Goal: Task Accomplishment & Management: Manage account settings

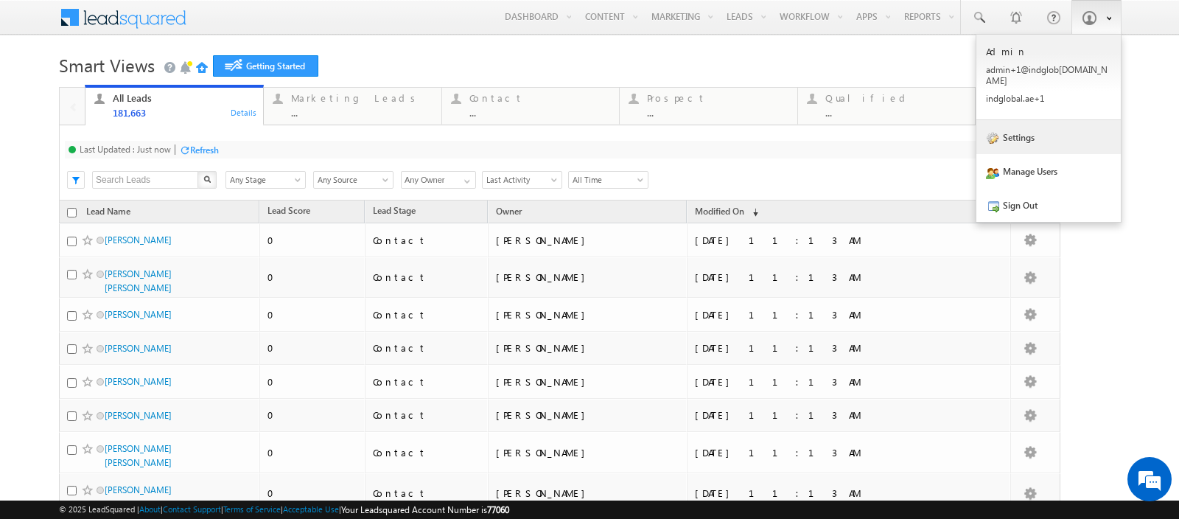
click at [1007, 120] on link "Settings" at bounding box center [1048, 137] width 144 height 34
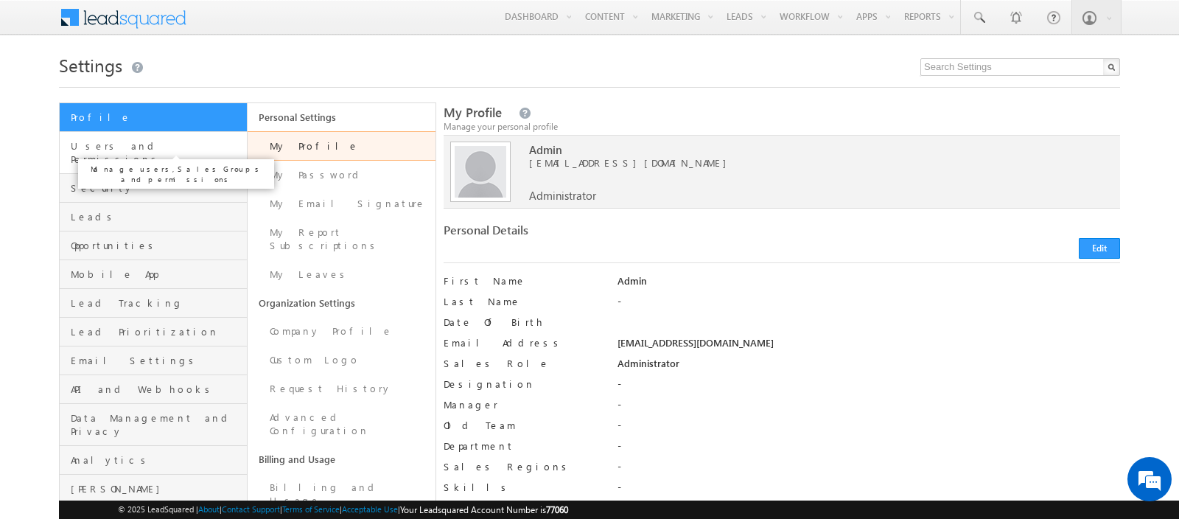
click at [148, 147] on span "Users and Permissions" at bounding box center [157, 152] width 172 height 27
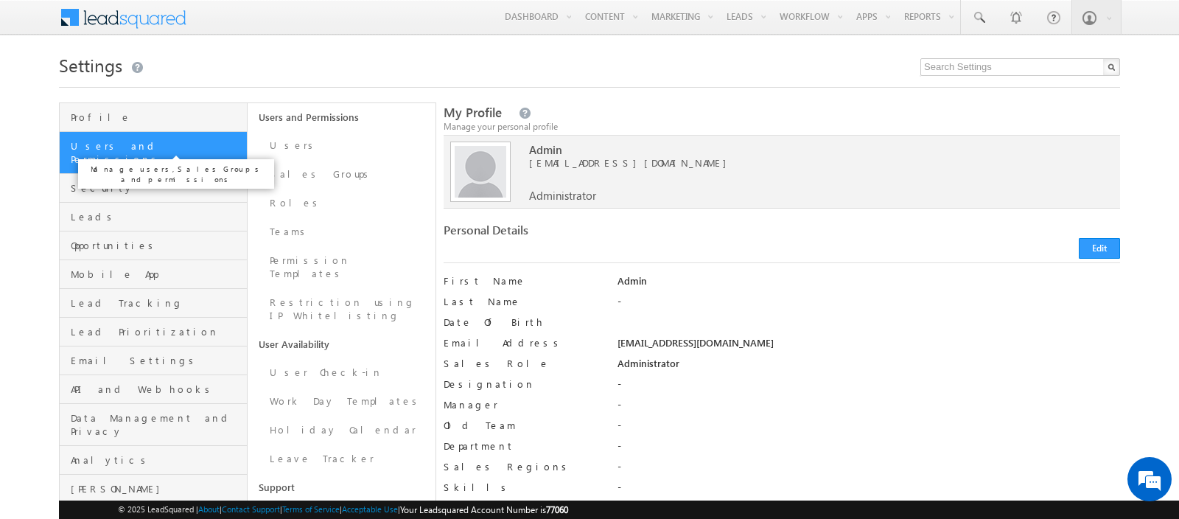
click at [148, 147] on span "Users and Permissions" at bounding box center [157, 152] width 172 height 27
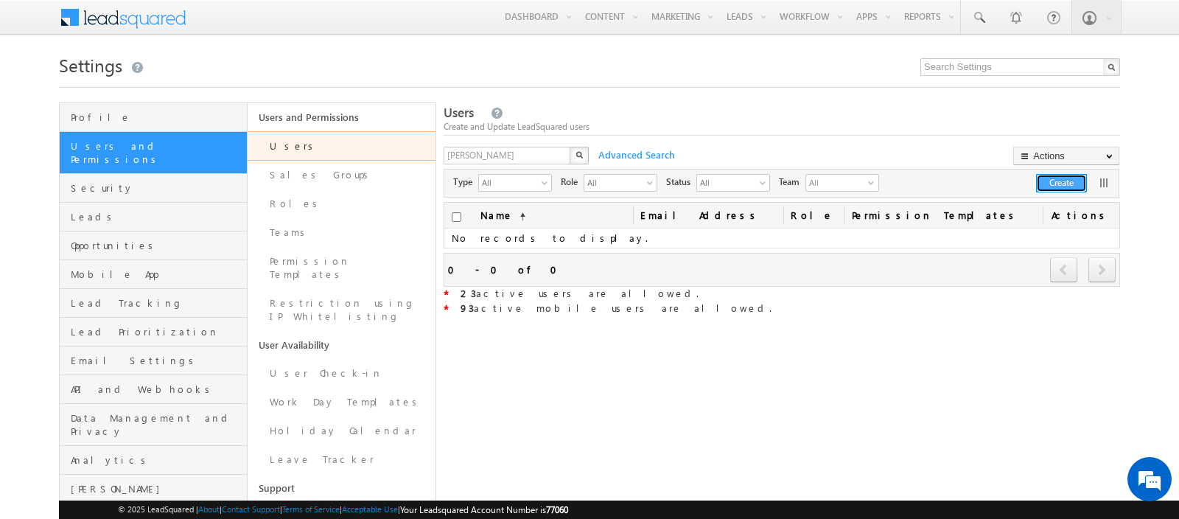
click at [1057, 182] on button "Create" at bounding box center [1061, 183] width 51 height 18
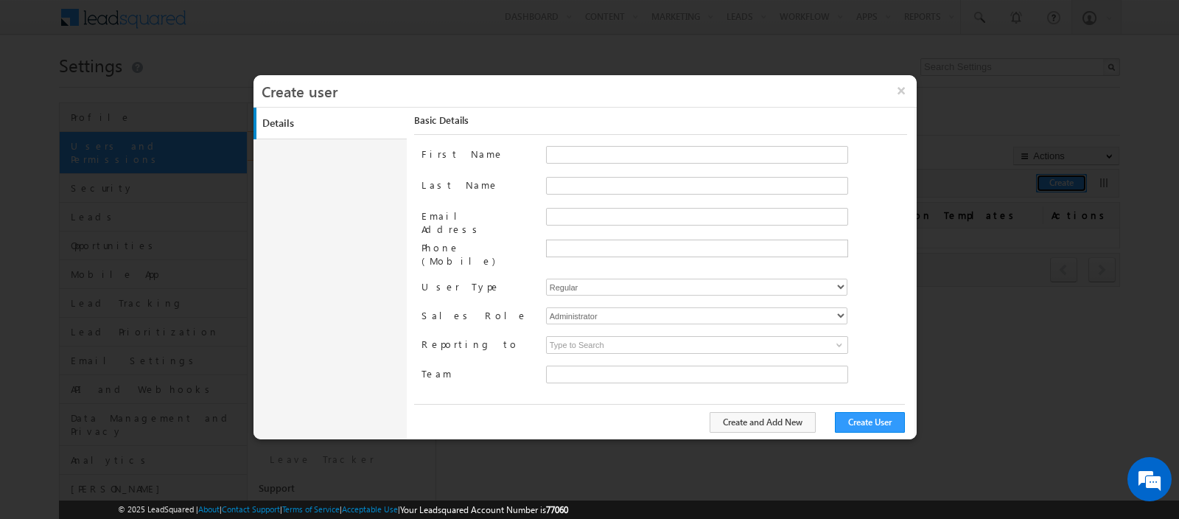
type input "faf8491d-252d-11ee-b523-12ccdbbfc88b"
click at [583, 153] on input "First Name" at bounding box center [697, 155] width 302 height 18
paste input "[PERSON_NAME][EMAIL_ADDRESS][DOMAIN_NAME]"
drag, startPoint x: 574, startPoint y: 152, endPoint x: 723, endPoint y: 155, distance: 148.9
click at [723, 155] on input "[PERSON_NAME][EMAIL_ADDRESS][DOMAIN_NAME]" at bounding box center [697, 155] width 302 height 18
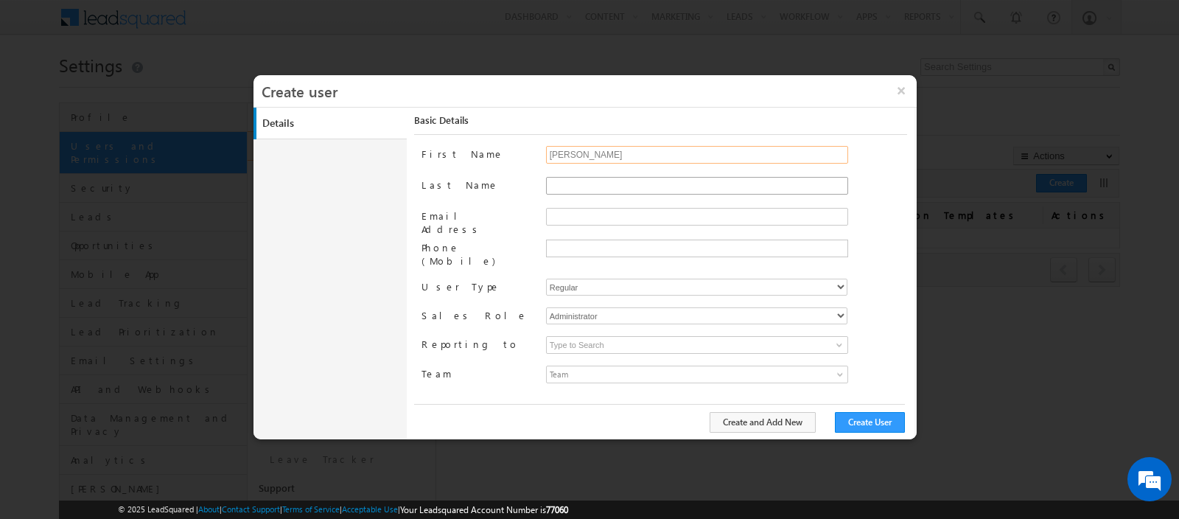
type input "[PERSON_NAME]"
click at [602, 186] on input "Last Name" at bounding box center [697, 186] width 302 height 18
paste input "[PERSON_NAME][EMAIL_ADDRESS][DOMAIN_NAME]"
drag, startPoint x: 574, startPoint y: 186, endPoint x: 519, endPoint y: 174, distance: 56.5
click at [519, 174] on div "First Name shaila Last Name shaila.shree@indglobal.ae Email Address Phone (Mobi…" at bounding box center [664, 274] width 486 height 256
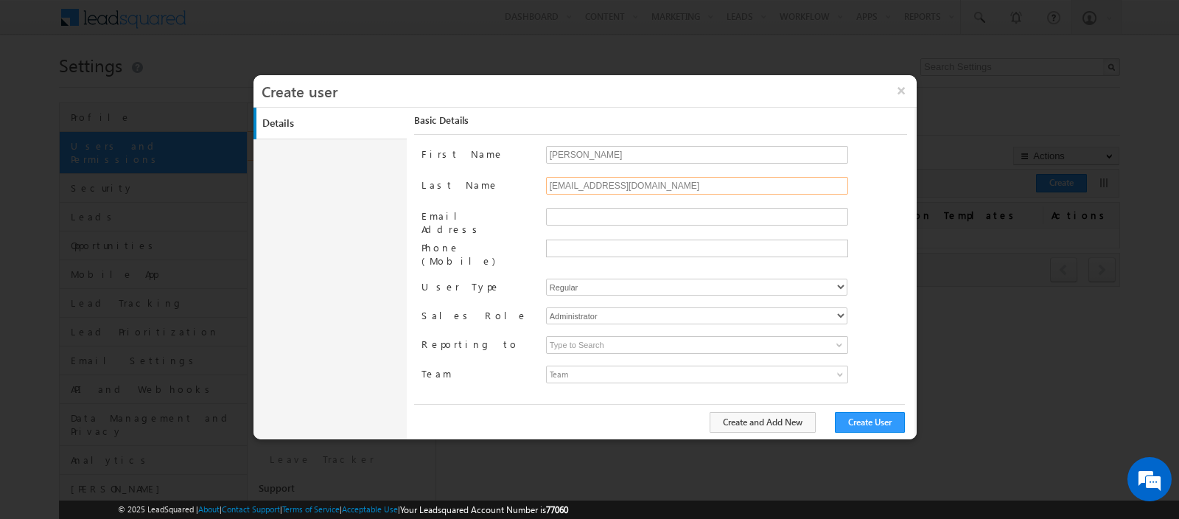
drag, startPoint x: 572, startPoint y: 186, endPoint x: 717, endPoint y: 186, distance: 145.2
click at [717, 186] on input "shree@indglobal.ae" at bounding box center [697, 186] width 302 height 18
type input "shree"
click at [591, 216] on input "Email Address" at bounding box center [697, 217] width 302 height 18
paste input "[PERSON_NAME][EMAIL_ADDRESS][DOMAIN_NAME]"
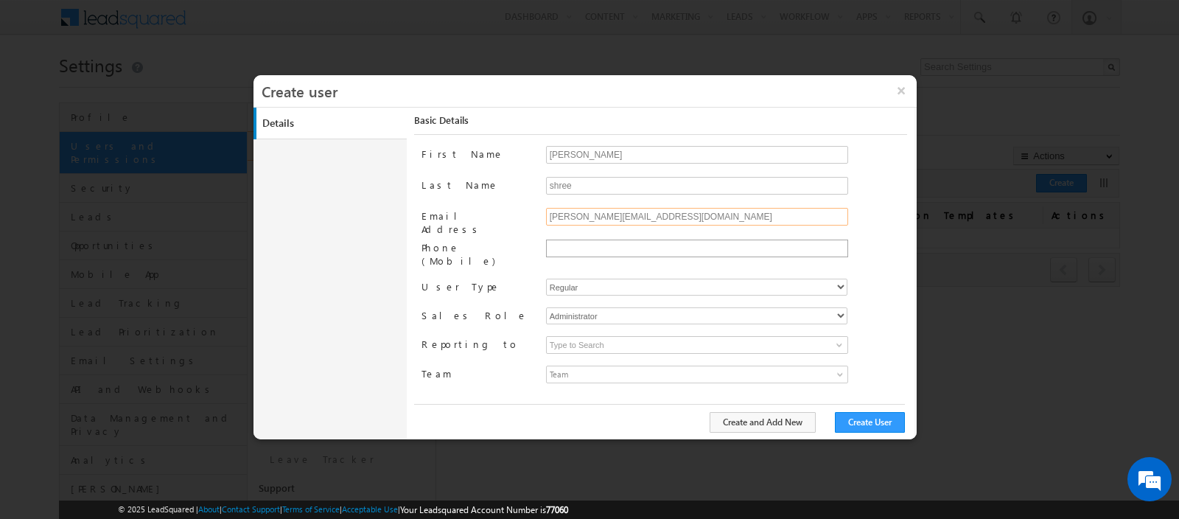
type input "[PERSON_NAME][EMAIL_ADDRESS][DOMAIN_NAME]"
click at [580, 247] on input "text" at bounding box center [695, 248] width 295 height 12
click at [580, 279] on select "Regular Mobile" at bounding box center [696, 287] width 301 height 17
select select "1"
type input "faf8491d-252d-11ee-b523-12ccdbbfc88b"
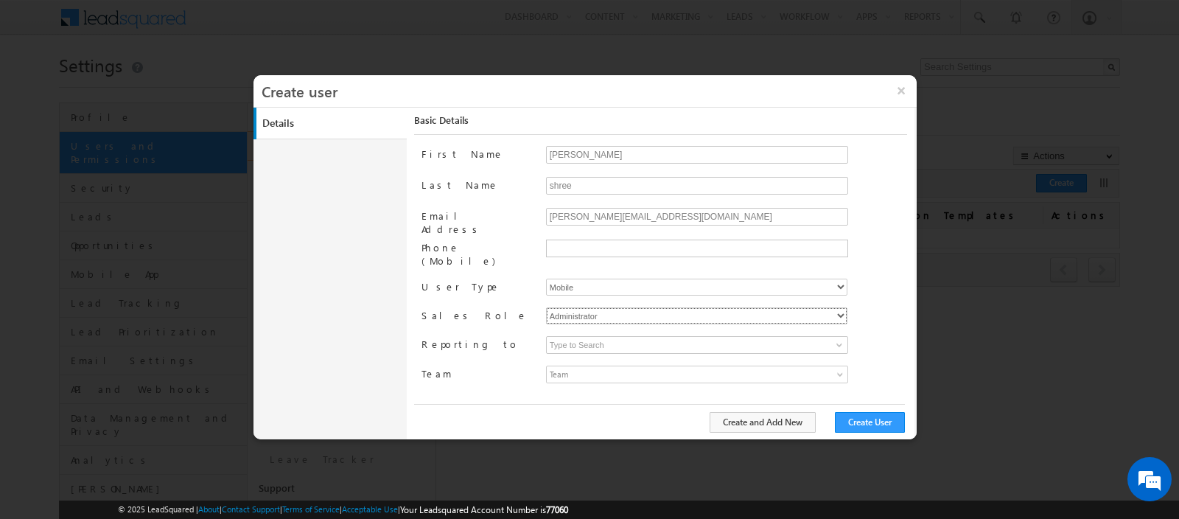
click at [580, 307] on select "Administrator Marketing User Sales Manager Sales User" at bounding box center [696, 315] width 301 height 17
select select "Sales_User"
type input "faf8491d-252d-11ee-b523-12ccdbbfc88b"
click at [590, 336] on input at bounding box center [697, 345] width 302 height 18
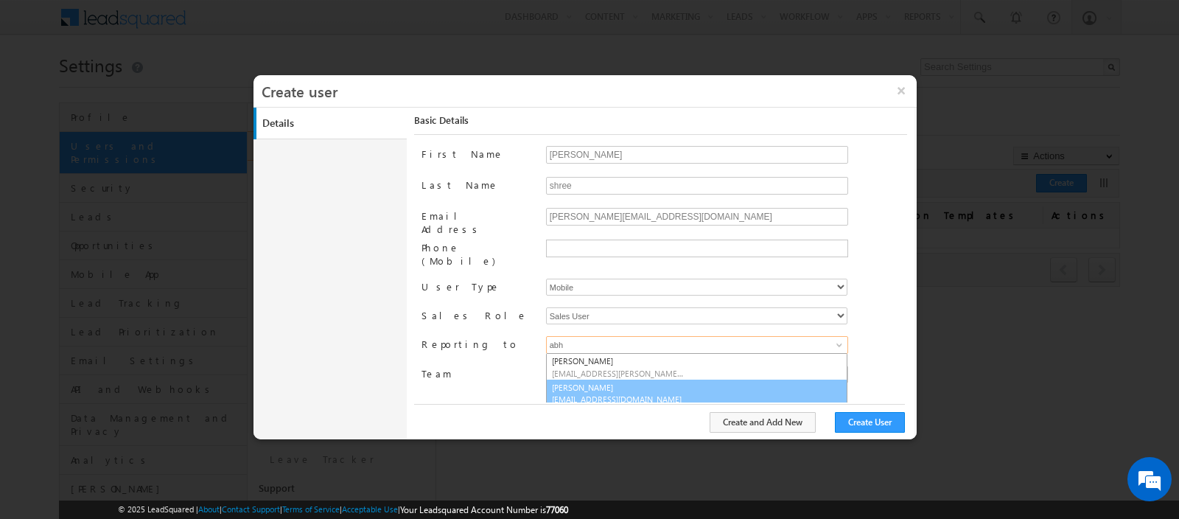
click at [593, 379] on link "Abhishekkumar Singh abhishek.singh@indglobal.ae" at bounding box center [696, 393] width 301 height 28
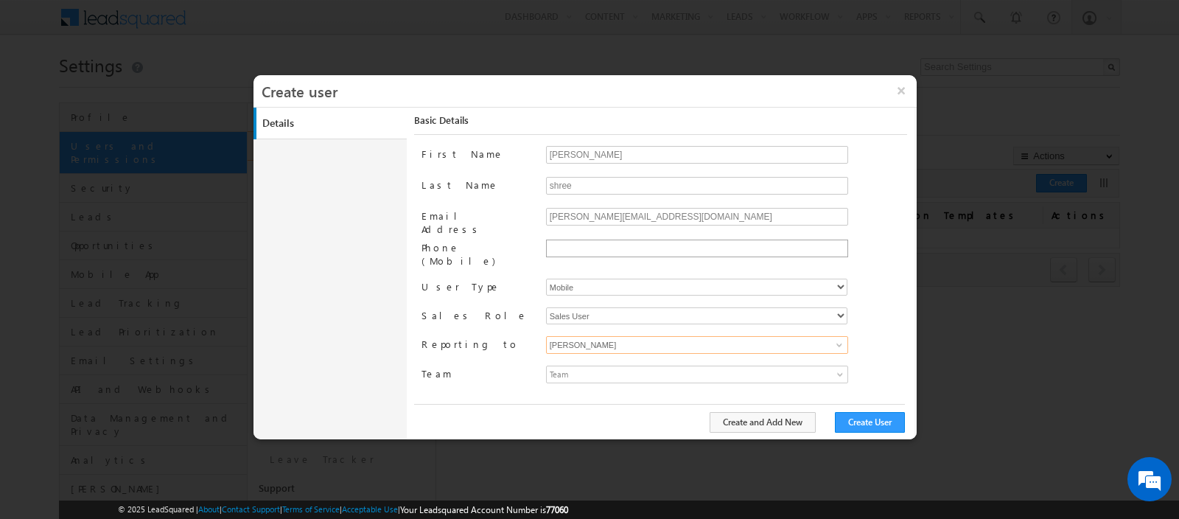
type input "Abhishekkumar Singh"
click at [606, 248] on input "text" at bounding box center [695, 248] width 295 height 12
type input "050507365935"
click at [850, 422] on button "Create User" at bounding box center [870, 422] width 70 height 21
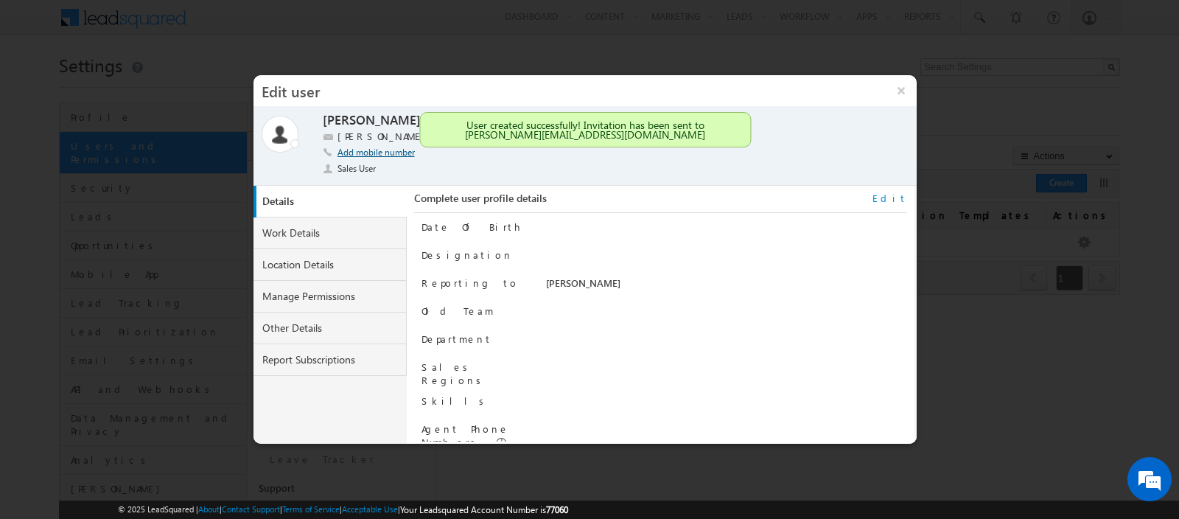
click at [394, 153] on link "Add mobile number" at bounding box center [375, 152] width 77 height 11
click at [424, 152] on input "text" at bounding box center [429, 152] width 184 height 13
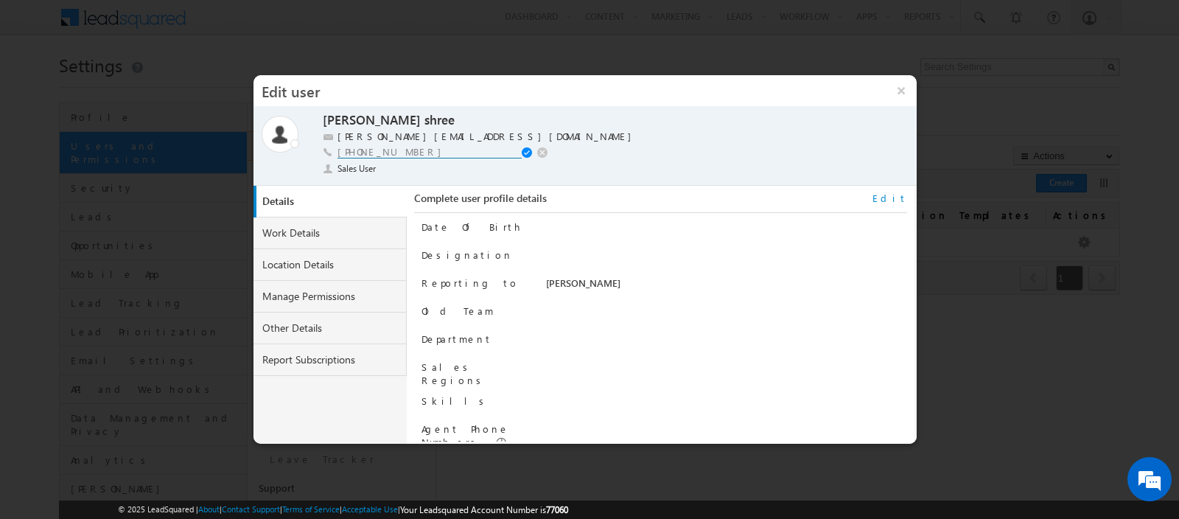
drag, startPoint x: 446, startPoint y: 153, endPoint x: 309, endPoint y: 149, distance: 136.4
click at [309, 149] on div "Online Away Offline (Check-Out) shaila shree shaila shree shaila.shree@indgloba…" at bounding box center [585, 146] width 647 height 69
type input "+971-507365935"
click at [525, 150] on span at bounding box center [529, 153] width 14 height 12
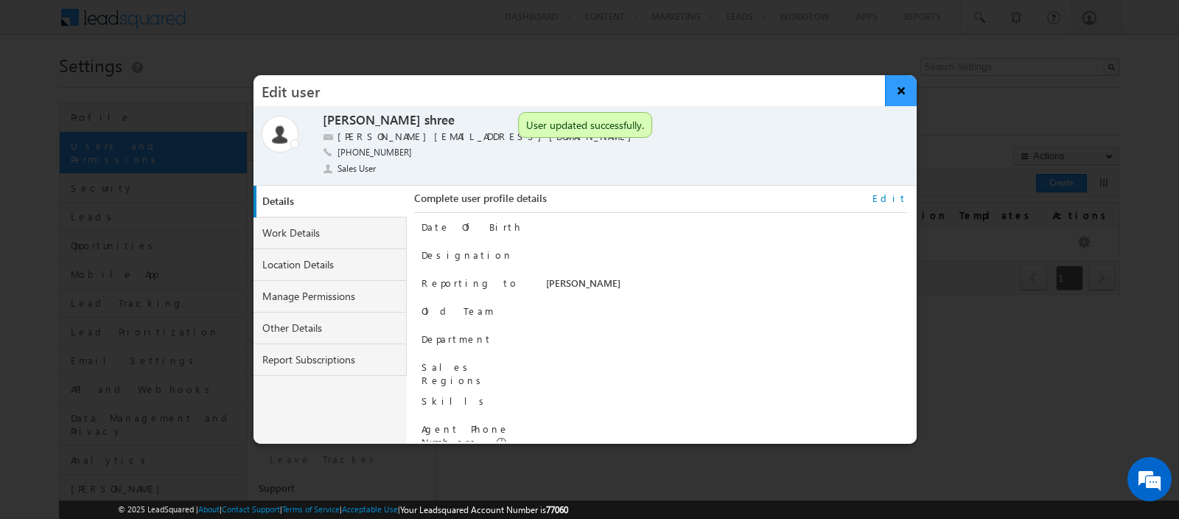
click at [901, 94] on button "×" at bounding box center [901, 90] width 32 height 31
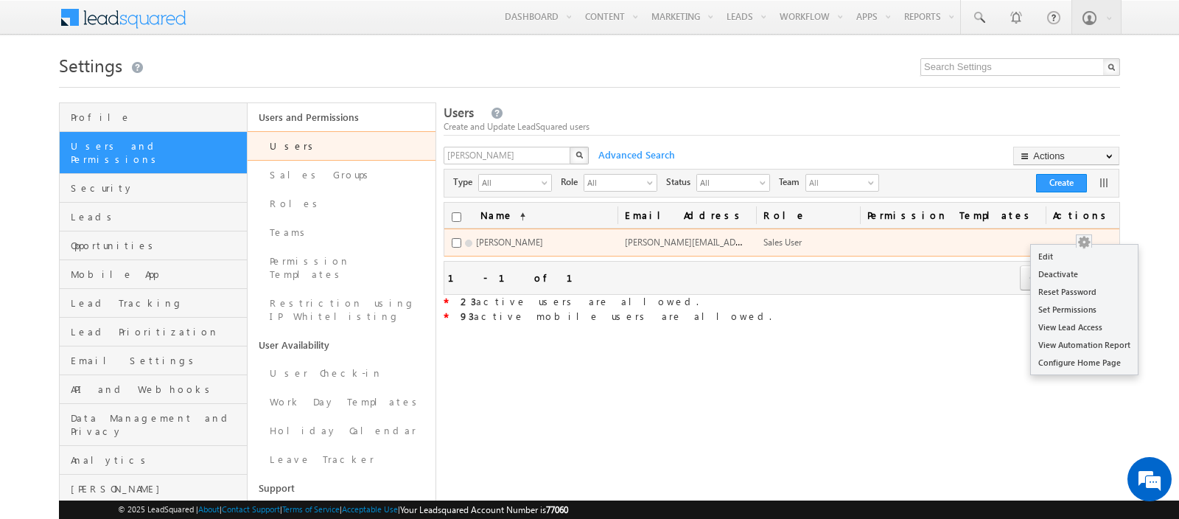
click at [1091, 240] on button "button" at bounding box center [1084, 242] width 15 height 15
click at [1057, 259] on link "Edit" at bounding box center [1084, 257] width 107 height 18
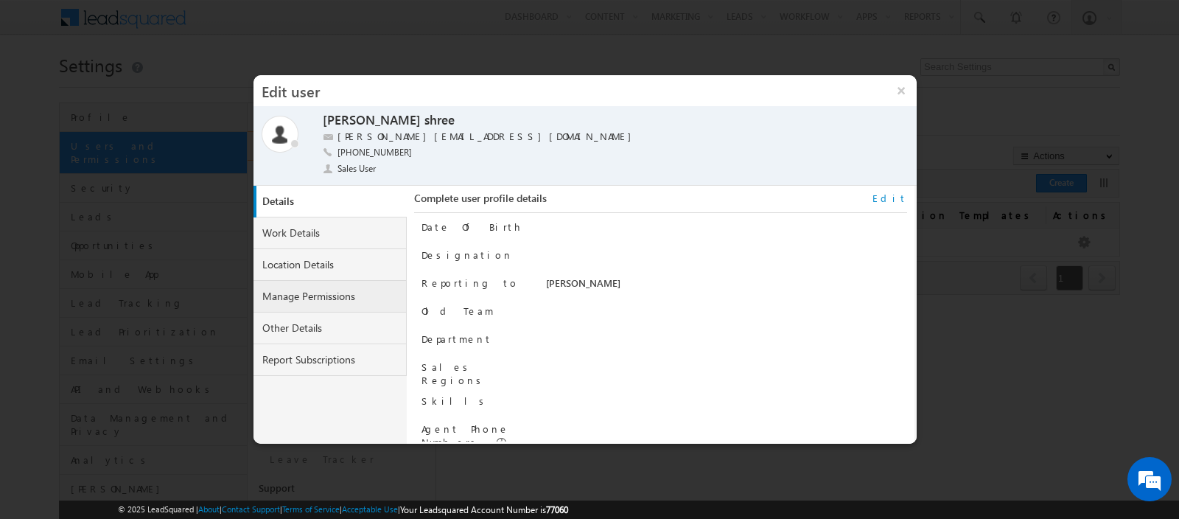
click at [323, 288] on link "Manage Permissions" at bounding box center [329, 297] width 153 height 32
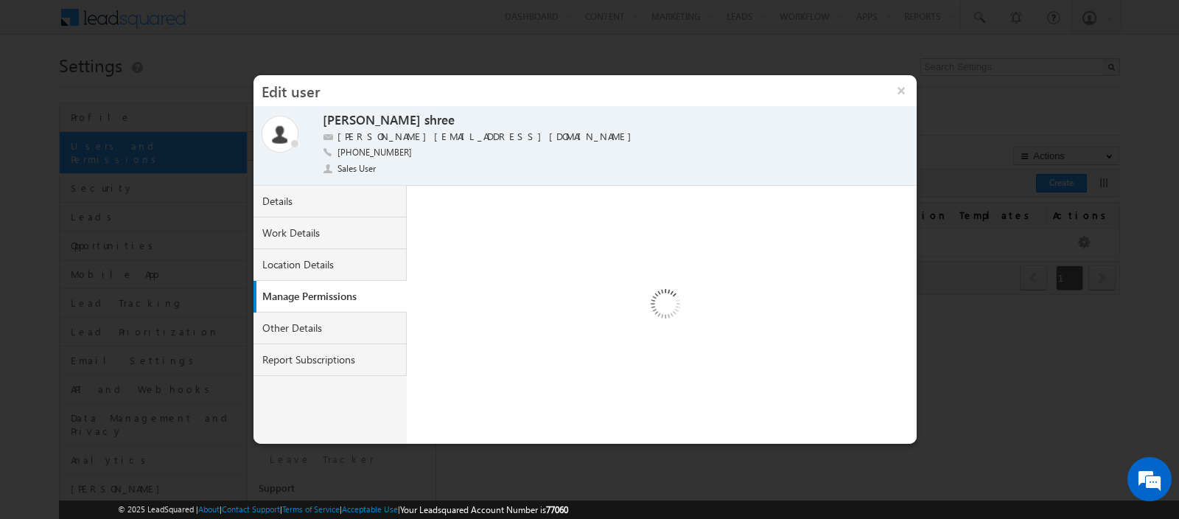
select select "1"
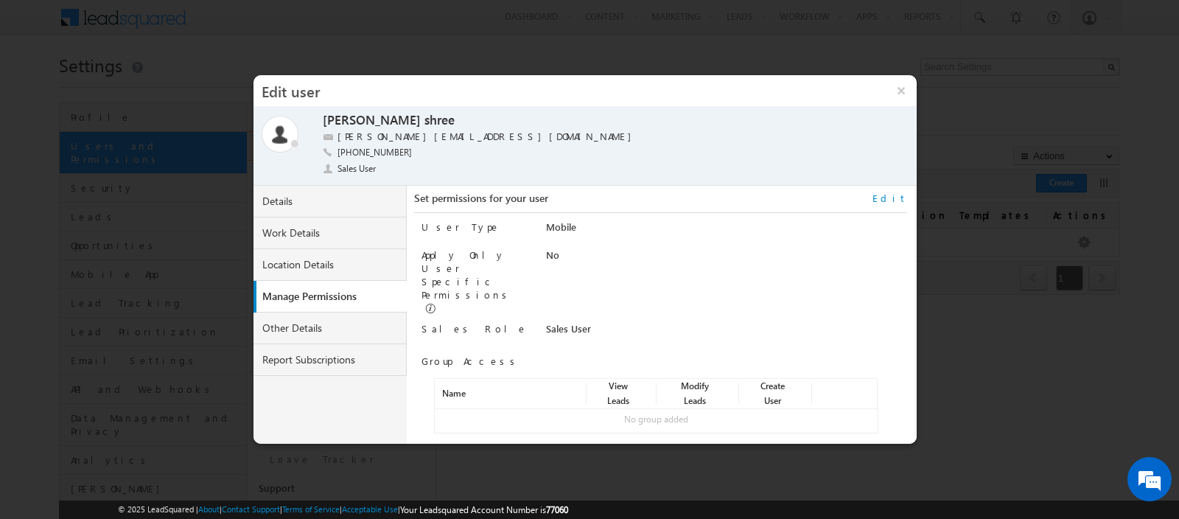
click at [895, 197] on link "Edit" at bounding box center [889, 198] width 35 height 13
select select "Sales_User"
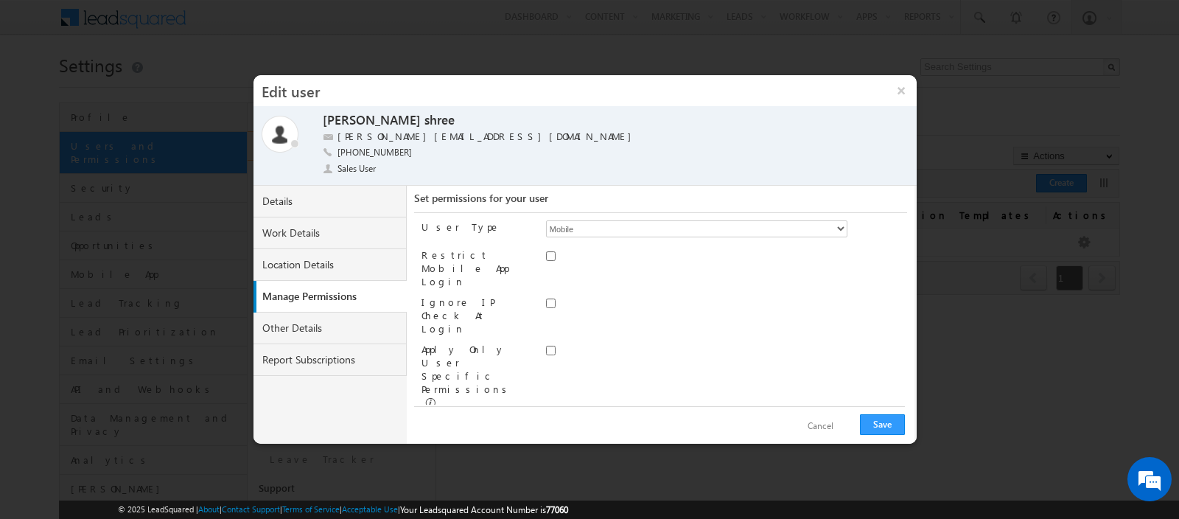
scroll to position [64, 0]
click at [472, 469] on link "Assign group" at bounding box center [472, 474] width 52 height 11
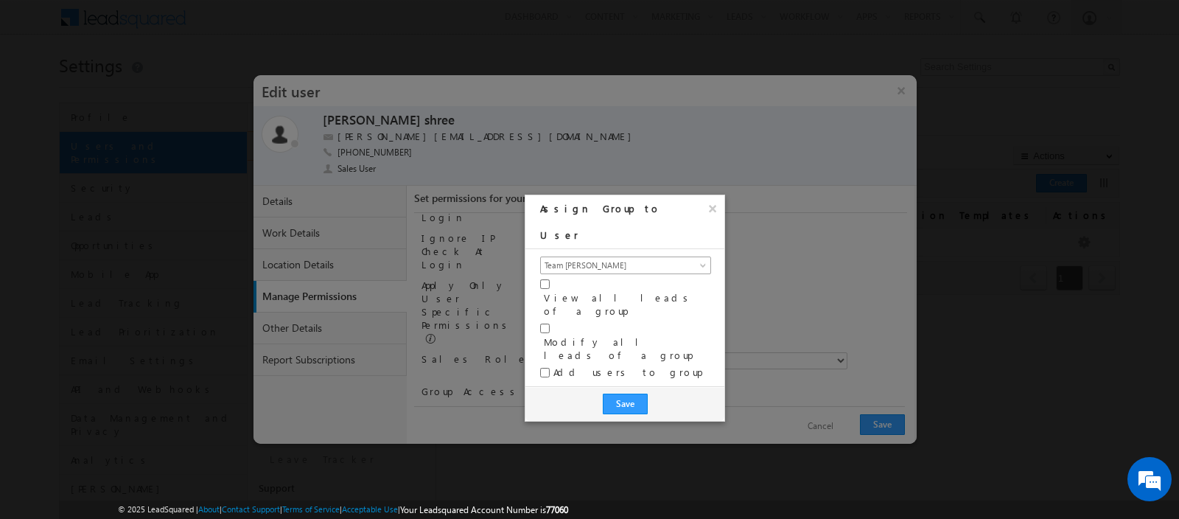
click at [619, 259] on span "Team [PERSON_NAME]" at bounding box center [617, 265] width 152 height 13
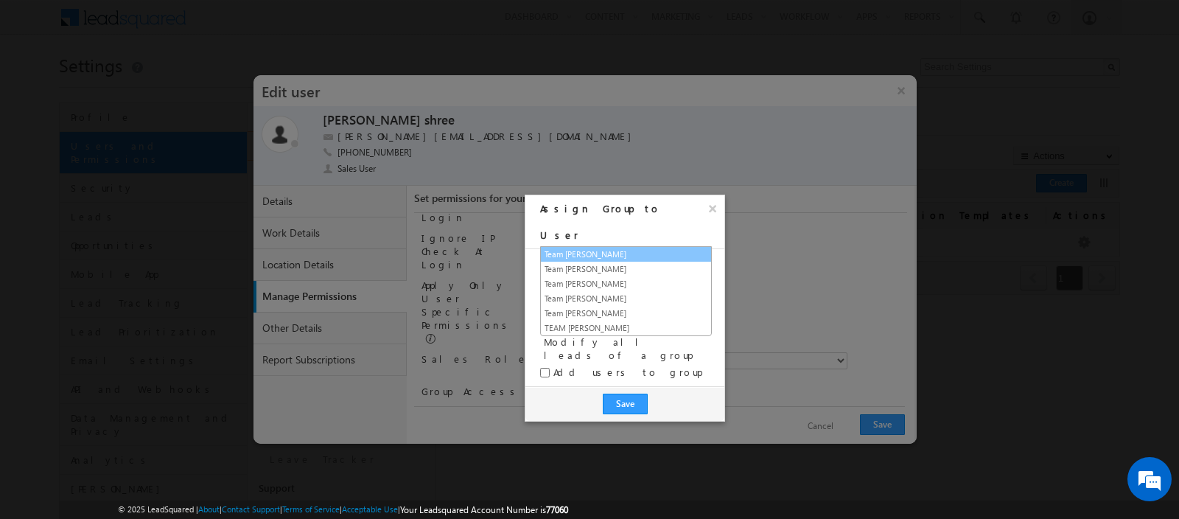
click at [616, 251] on link "Team [PERSON_NAME]" at bounding box center [626, 254] width 170 height 13
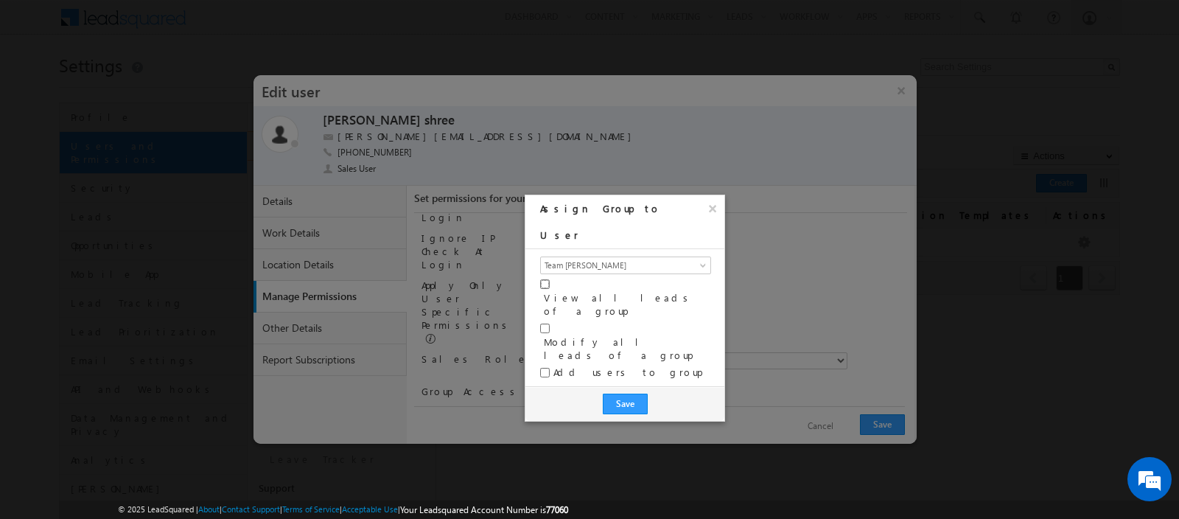
click at [548, 279] on input "View all leads of a group" at bounding box center [545, 284] width 10 height 10
checkbox input "true"
click at [545, 323] on input "Modify all leads of a group" at bounding box center [545, 328] width 10 height 10
checkbox input "true"
click at [626, 393] on button "Save" at bounding box center [625, 403] width 45 height 21
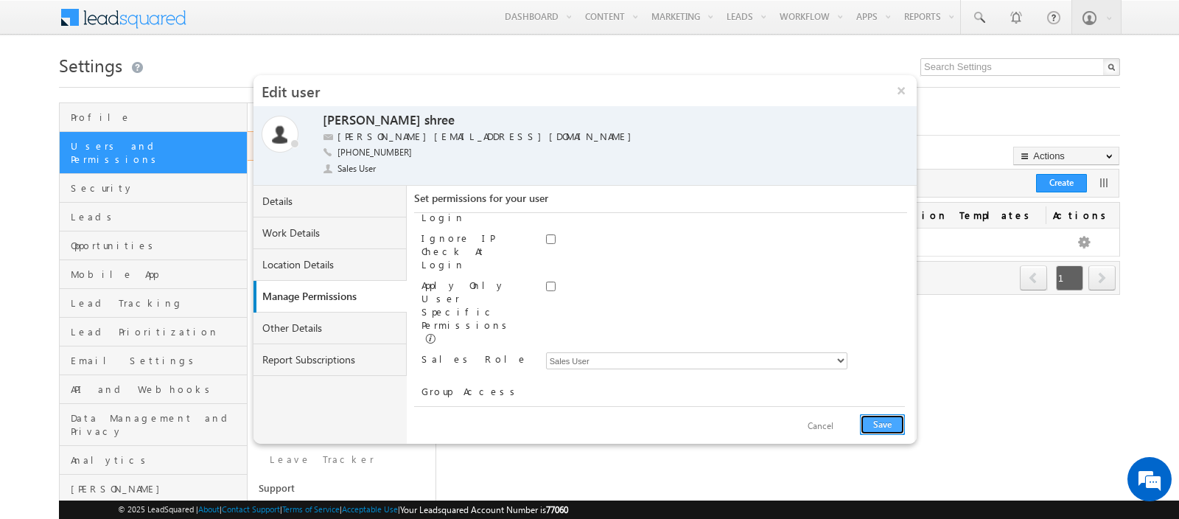
click at [886, 426] on button "Save" at bounding box center [882, 424] width 45 height 21
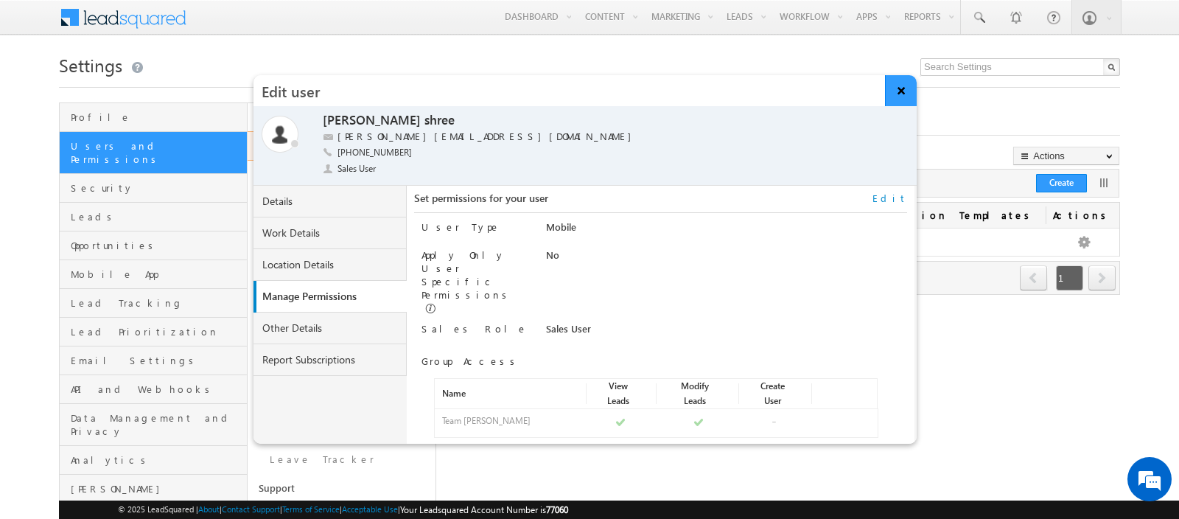
click at [892, 102] on button "×" at bounding box center [901, 90] width 32 height 31
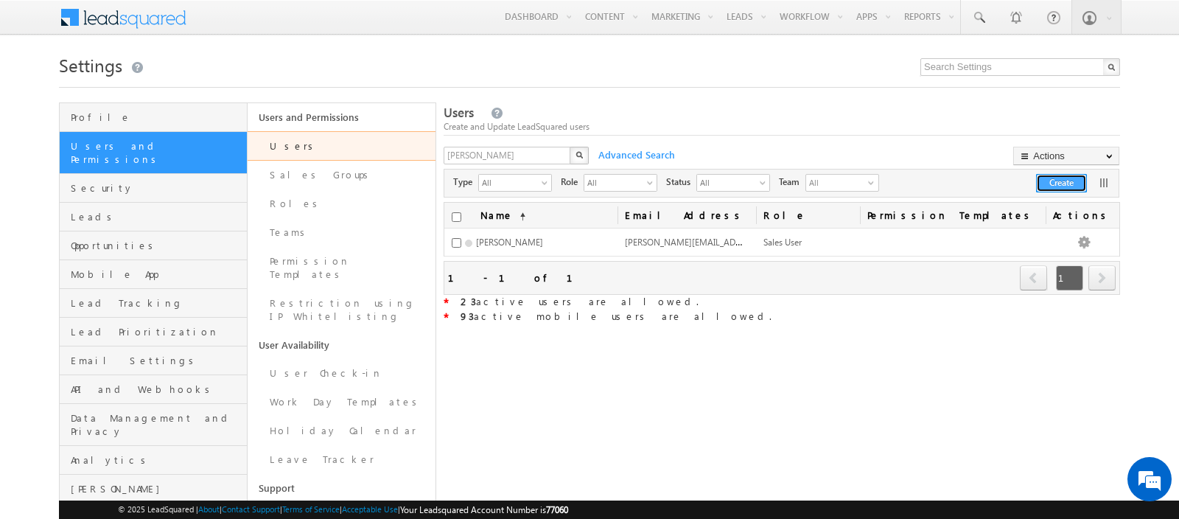
click at [1043, 182] on button "Create" at bounding box center [1061, 183] width 51 height 18
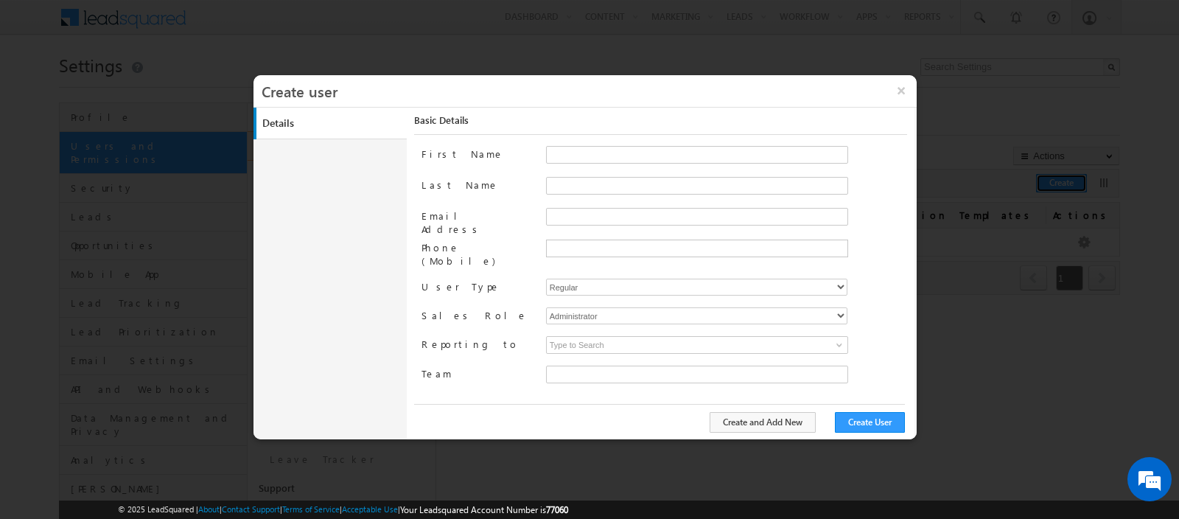
type input "faf8491d-252d-11ee-b523-12ccdbbfc88b"
click at [585, 158] on input "First Name" at bounding box center [697, 155] width 302 height 18
paste input "[EMAIL_ADDRESS][DOMAIN_NAME]"
drag, startPoint x: 579, startPoint y: 156, endPoint x: 729, endPoint y: 156, distance: 149.6
click at [729, 156] on input "[EMAIL_ADDRESS][DOMAIN_NAME]" at bounding box center [697, 155] width 302 height 18
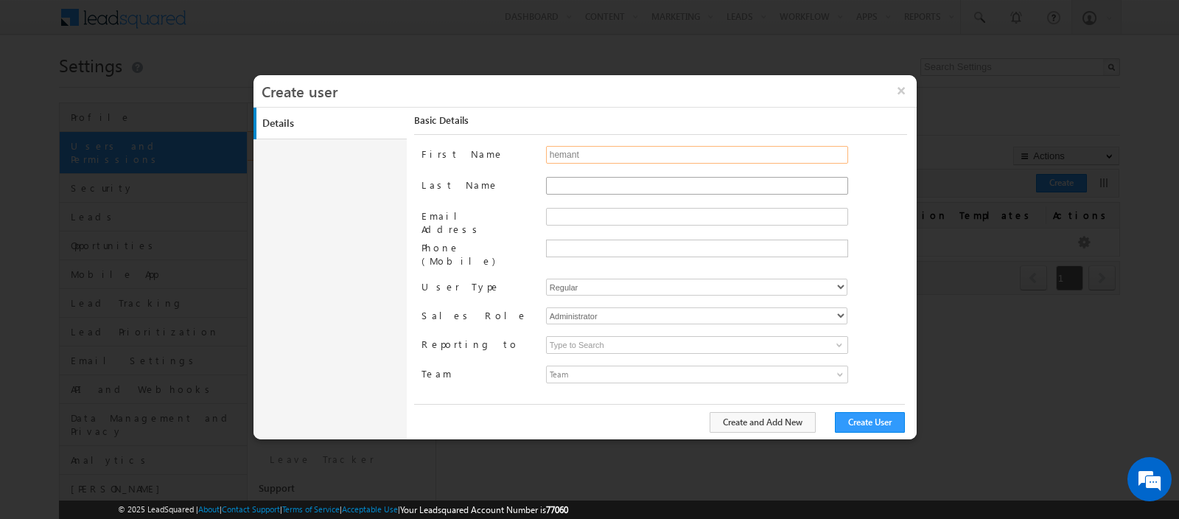
type input "hemant"
click at [643, 183] on input "Last Name" at bounding box center [697, 186] width 302 height 18
type input "yogi"
click at [645, 208] on input "Email Address" at bounding box center [697, 217] width 302 height 18
paste input "[EMAIL_ADDRESS][DOMAIN_NAME]"
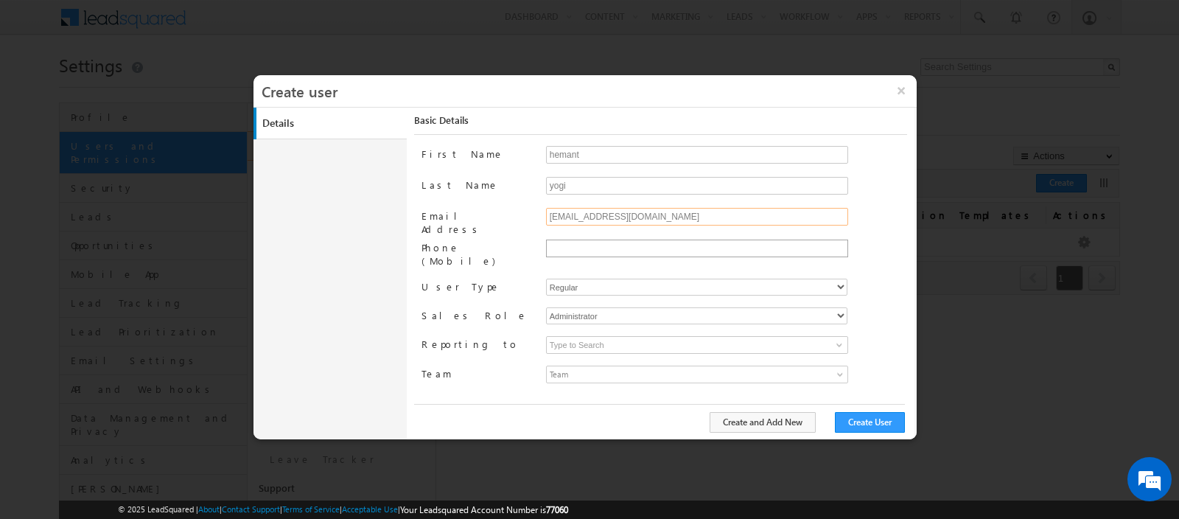
type input "[EMAIL_ADDRESS][DOMAIN_NAME]"
click at [596, 249] on input "text" at bounding box center [695, 248] width 295 height 12
click at [552, 245] on input "0553201629" at bounding box center [695, 248] width 295 height 12
type input "[PHONE_NUMBER]"
click at [598, 279] on select "Regular Mobile" at bounding box center [696, 287] width 301 height 17
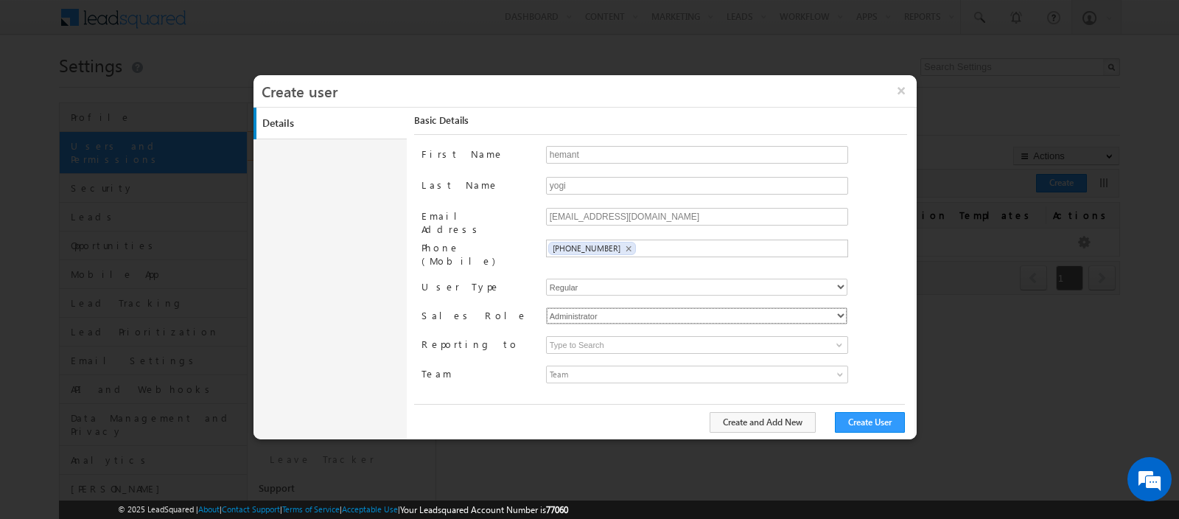
click at [595, 307] on select "Administrator Marketing User Sales Manager Sales User" at bounding box center [696, 315] width 301 height 17
select select "Sales_User"
type input "faf8491d-252d-11ee-b523-12ccdbbfc88b"
click at [595, 366] on span "Team" at bounding box center [659, 374] width 225 height 16
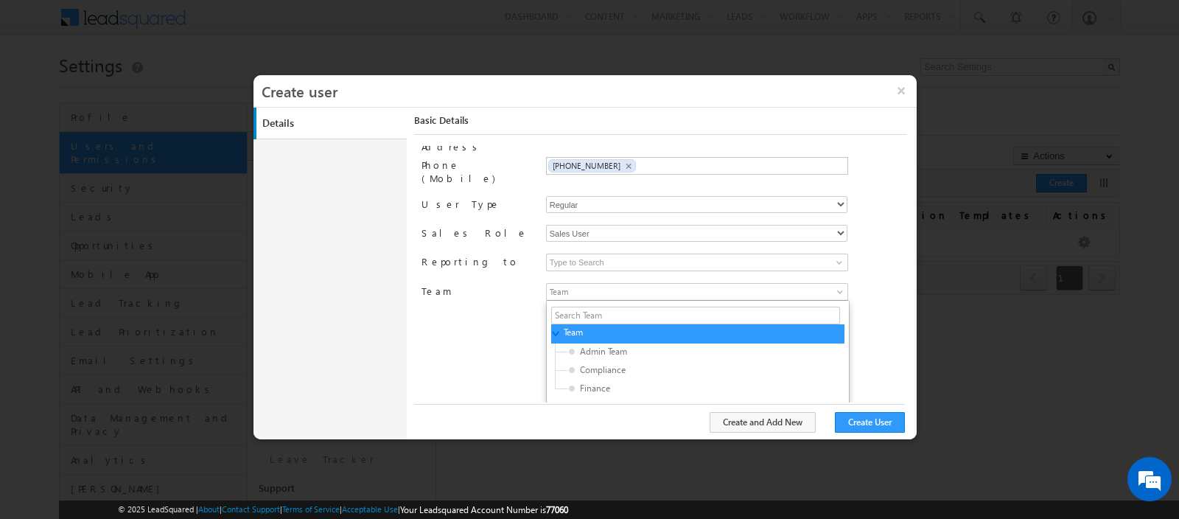
scroll to position [90, 0]
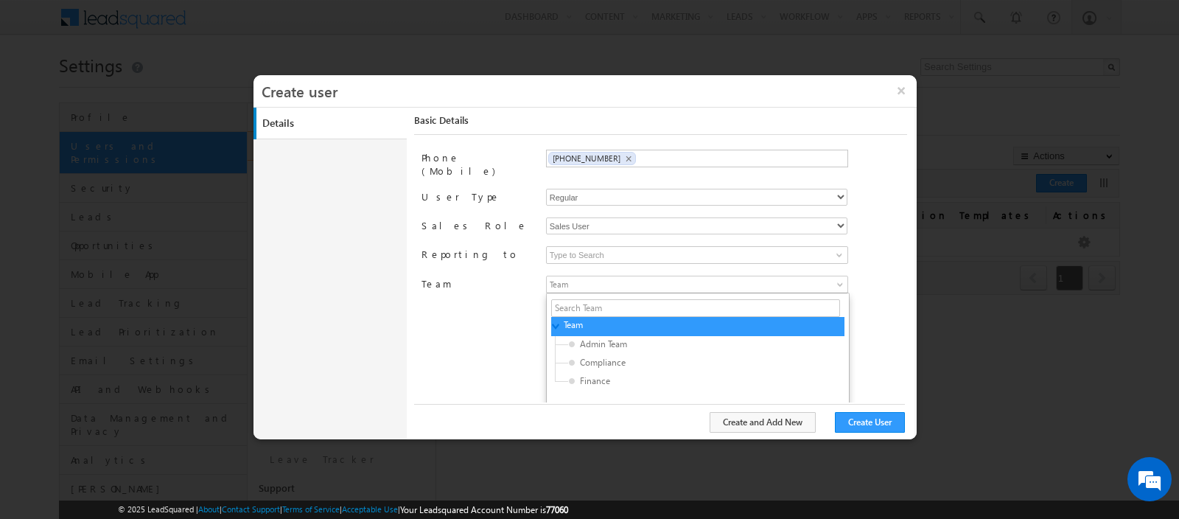
click at [517, 327] on div "First Name hemant Last Name yogi Email Address hemant.yogi@indglobal.ae Phone (…" at bounding box center [664, 274] width 486 height 256
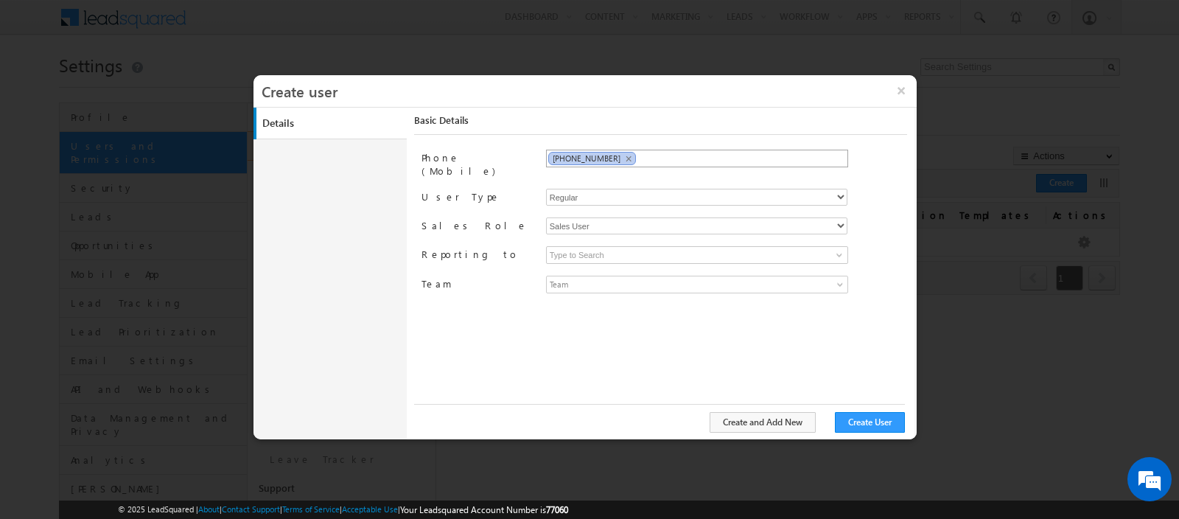
scroll to position [0, 0]
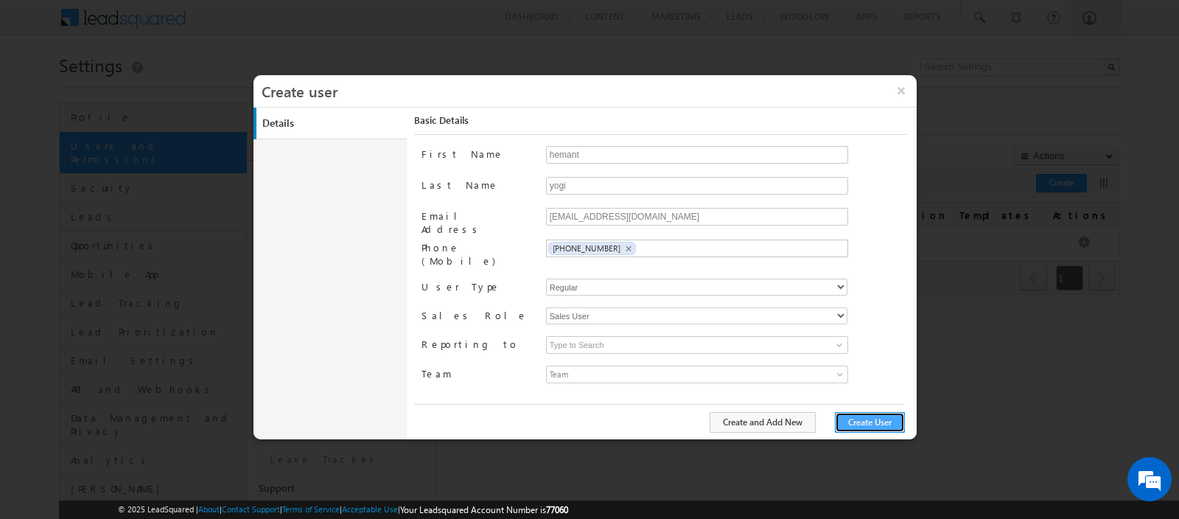
click at [889, 424] on button "Create User" at bounding box center [870, 422] width 70 height 21
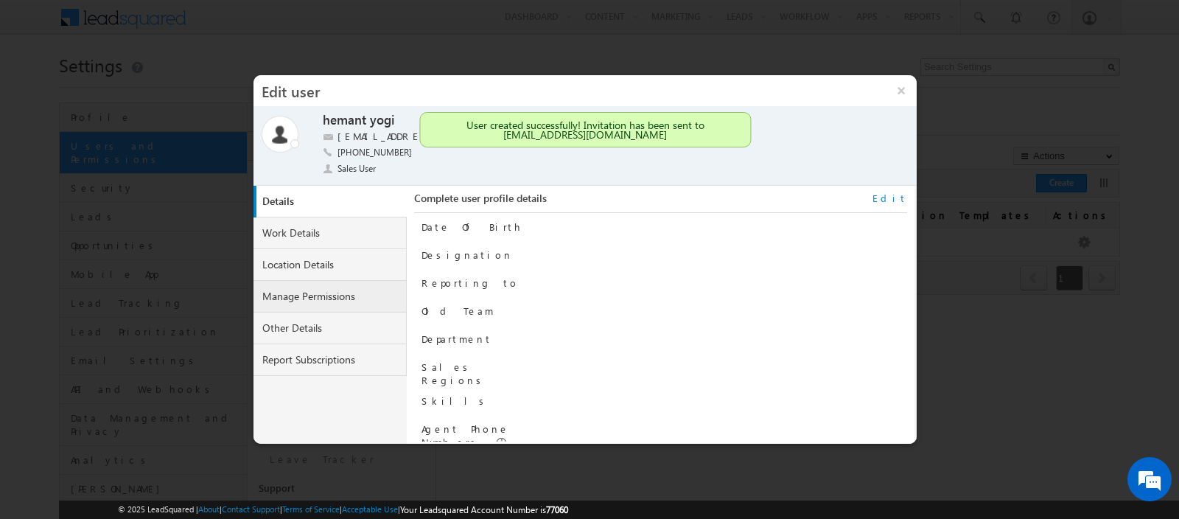
click at [306, 296] on link "Manage Permissions" at bounding box center [329, 297] width 153 height 32
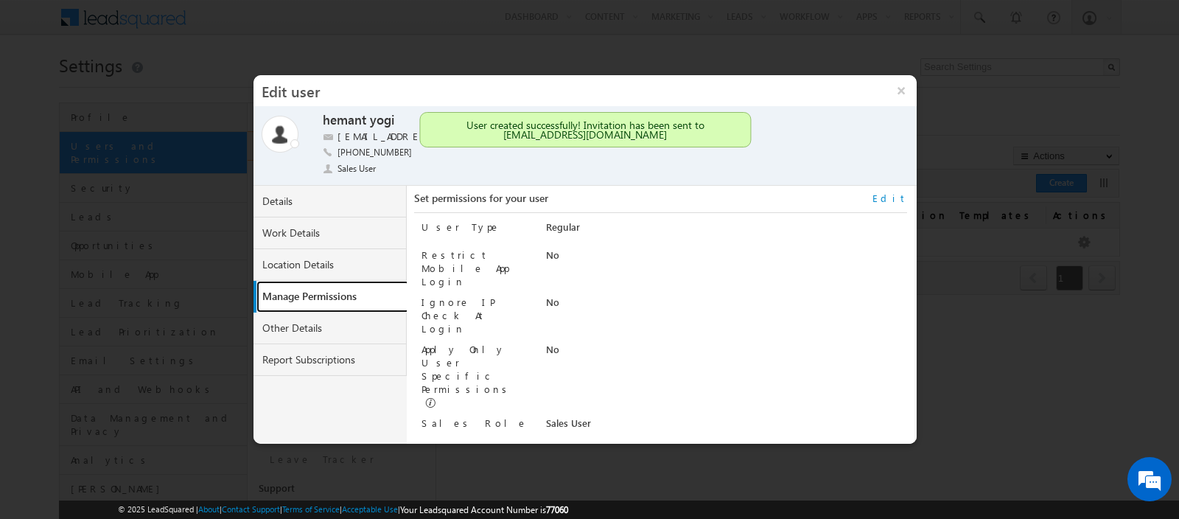
scroll to position [7, 0]
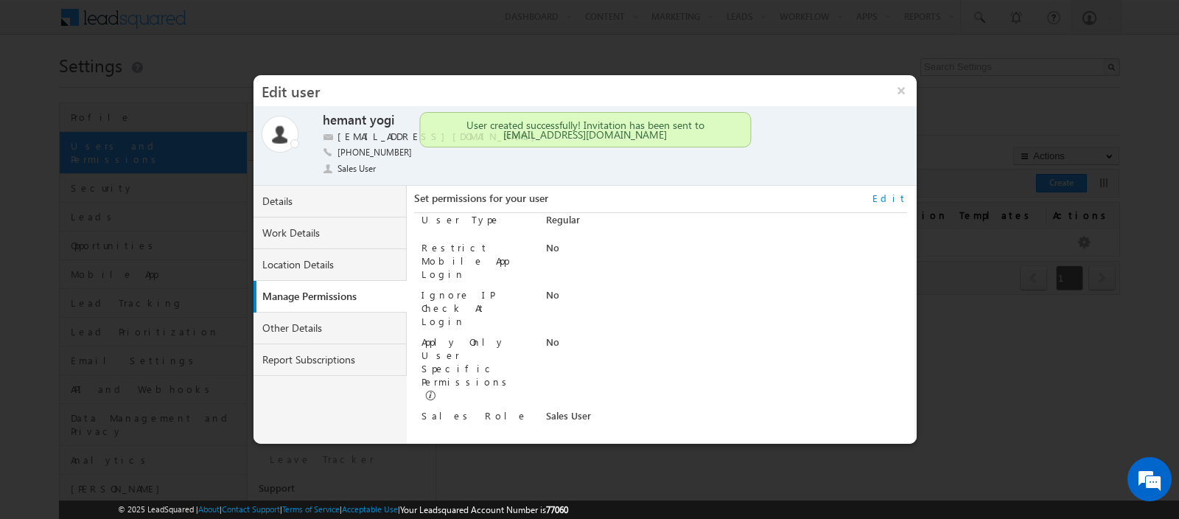
click at [892, 203] on link "Edit" at bounding box center [889, 198] width 35 height 13
select select "Sales_User"
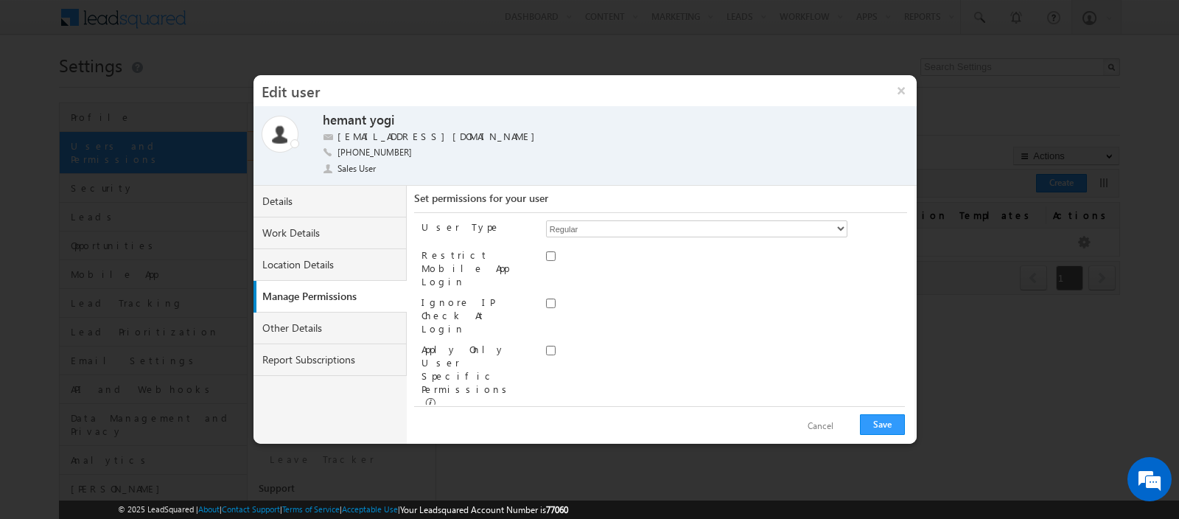
scroll to position [64, 0]
click at [486, 469] on link "Assign group" at bounding box center [472, 474] width 52 height 11
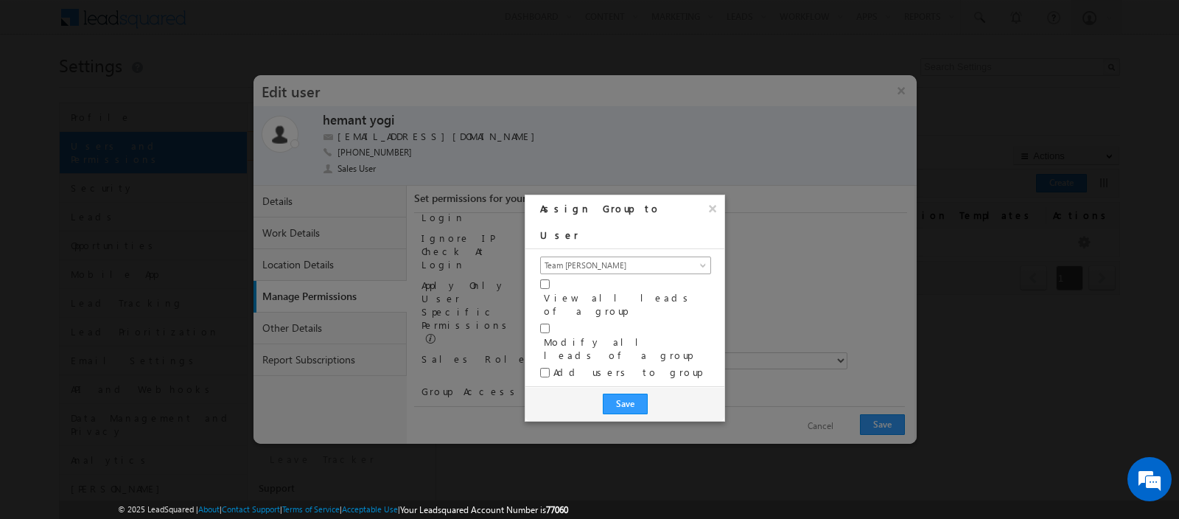
click at [584, 259] on span "Team [PERSON_NAME]" at bounding box center [617, 265] width 152 height 13
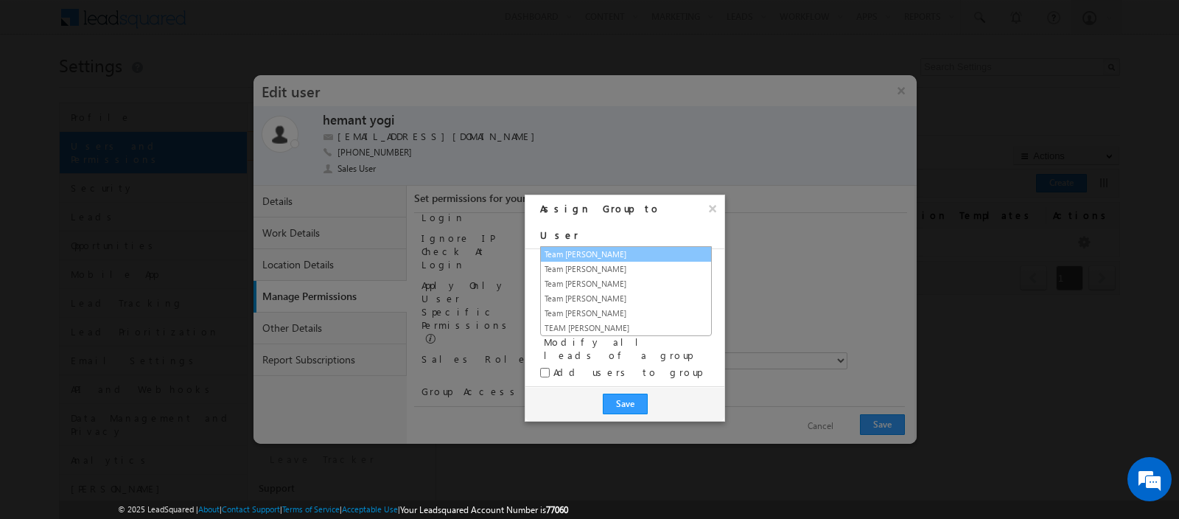
click at [591, 249] on link "Team [PERSON_NAME]" at bounding box center [626, 254] width 170 height 13
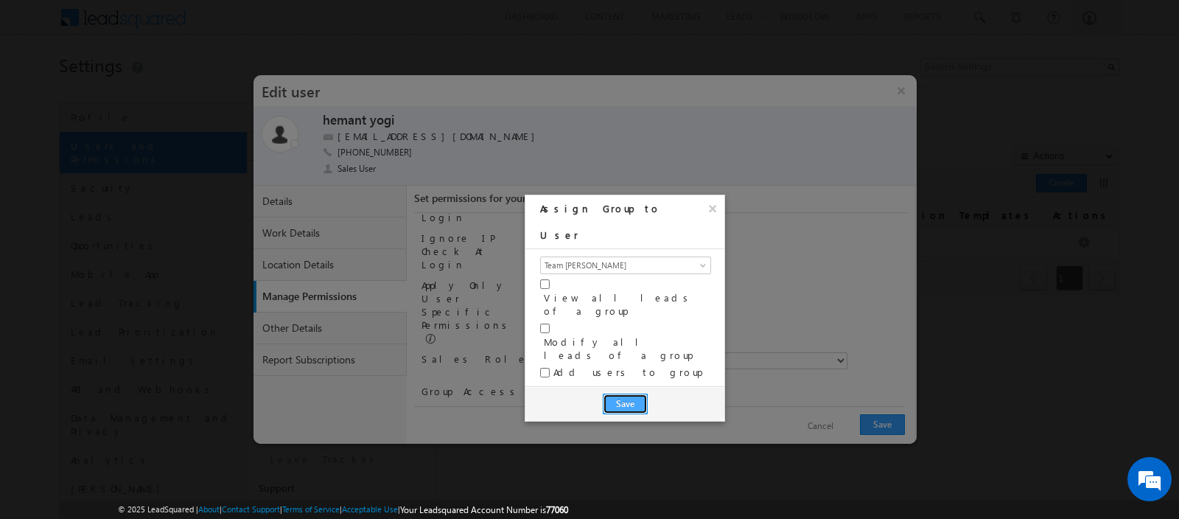
click at [629, 393] on button "Save" at bounding box center [625, 403] width 45 height 21
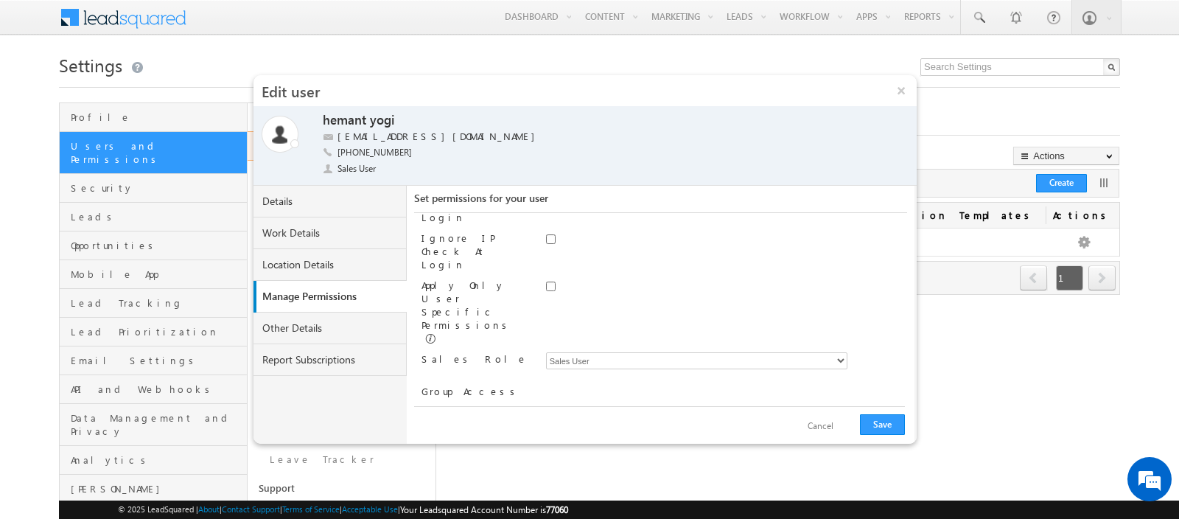
click at [836, 447] on span at bounding box center [838, 452] width 10 height 10
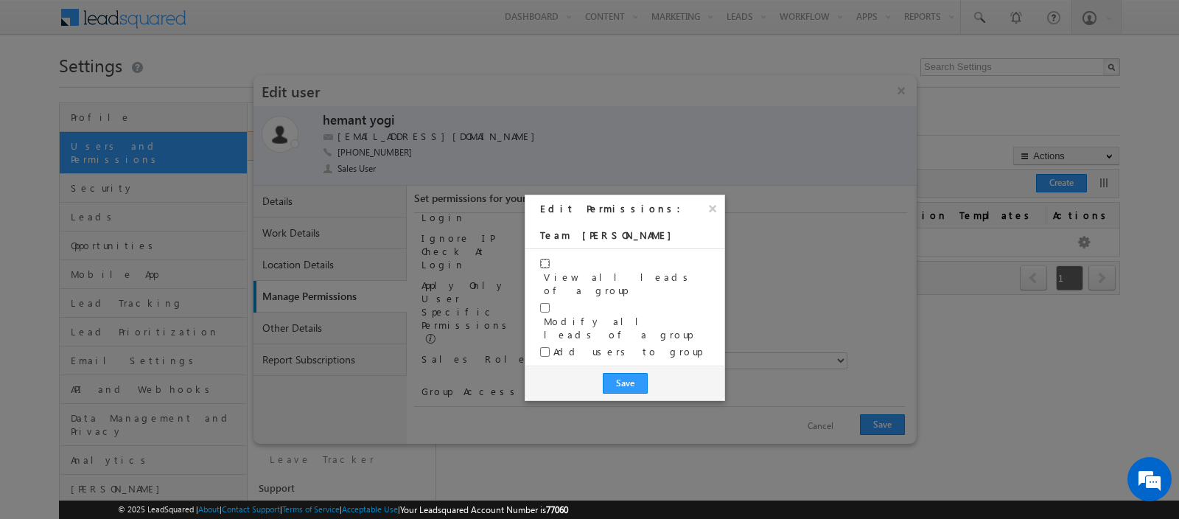
click at [547, 263] on input "View all leads of a group" at bounding box center [545, 264] width 10 height 10
checkbox input "true"
click at [547, 303] on input "Modify all leads of a group" at bounding box center [545, 308] width 10 height 10
checkbox input "true"
click at [613, 373] on button "Save" at bounding box center [625, 383] width 45 height 21
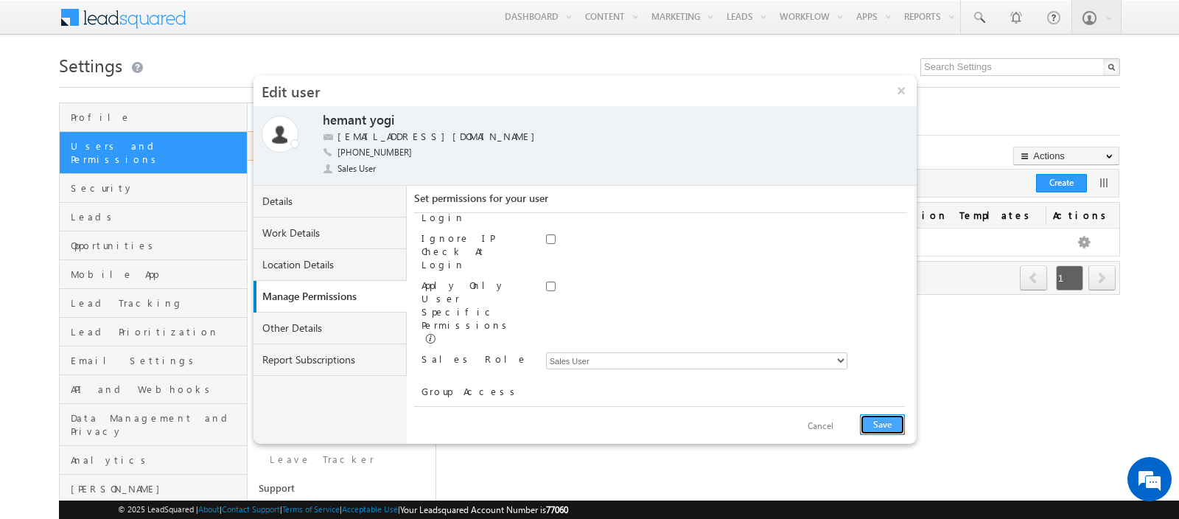
click at [883, 423] on button "Save" at bounding box center [882, 424] width 45 height 21
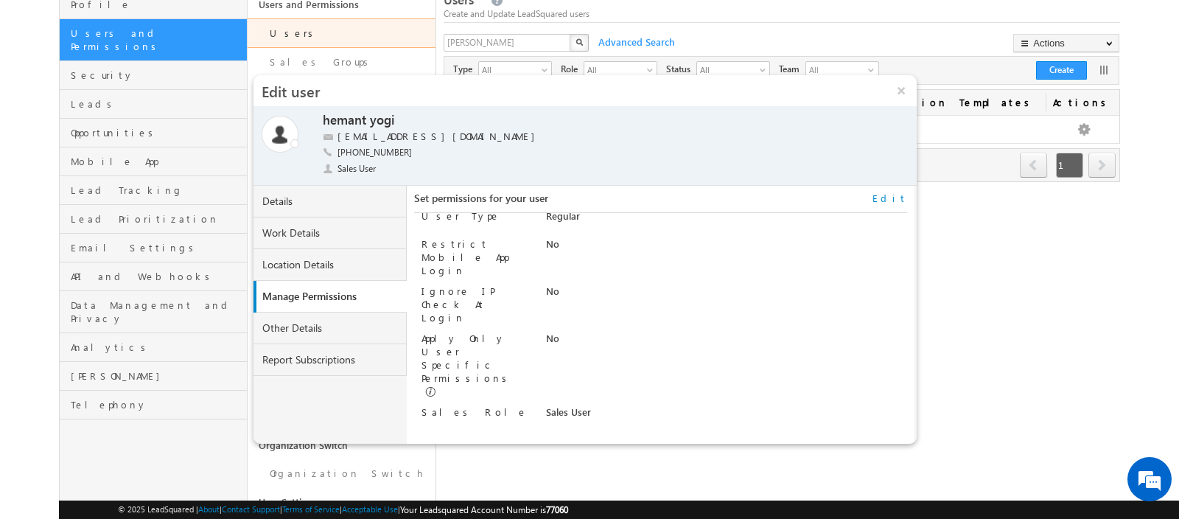
scroll to position [0, 0]
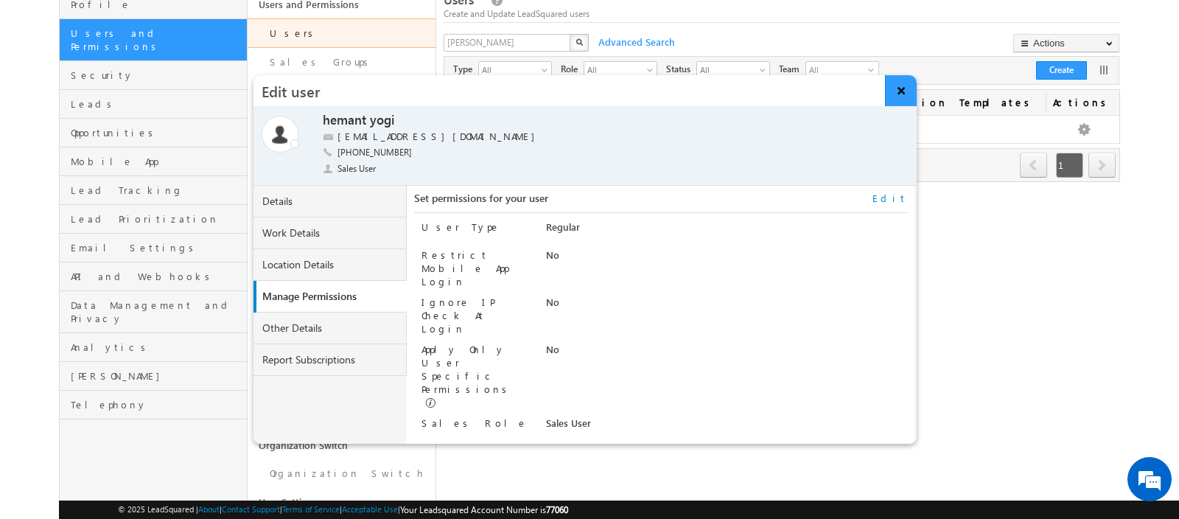
click at [895, 98] on button "×" at bounding box center [901, 90] width 32 height 31
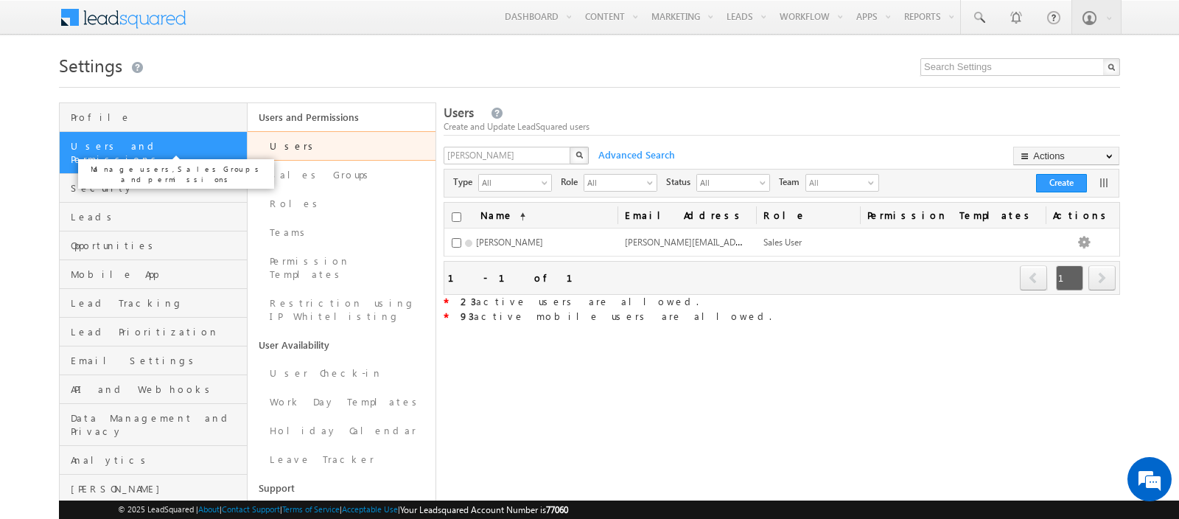
click at [144, 150] on span "Users and Permissions" at bounding box center [157, 152] width 172 height 27
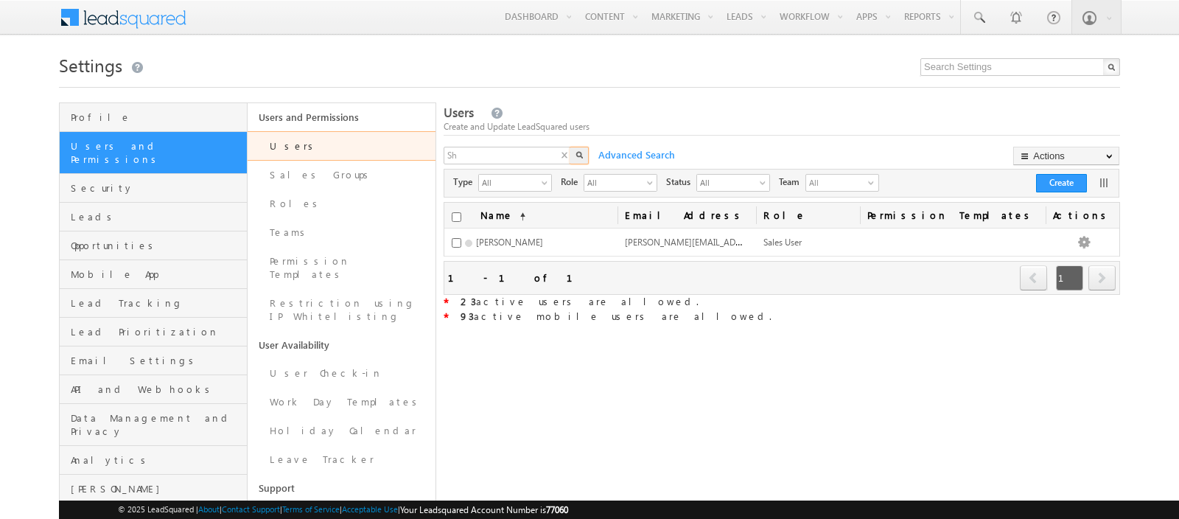
type input "S"
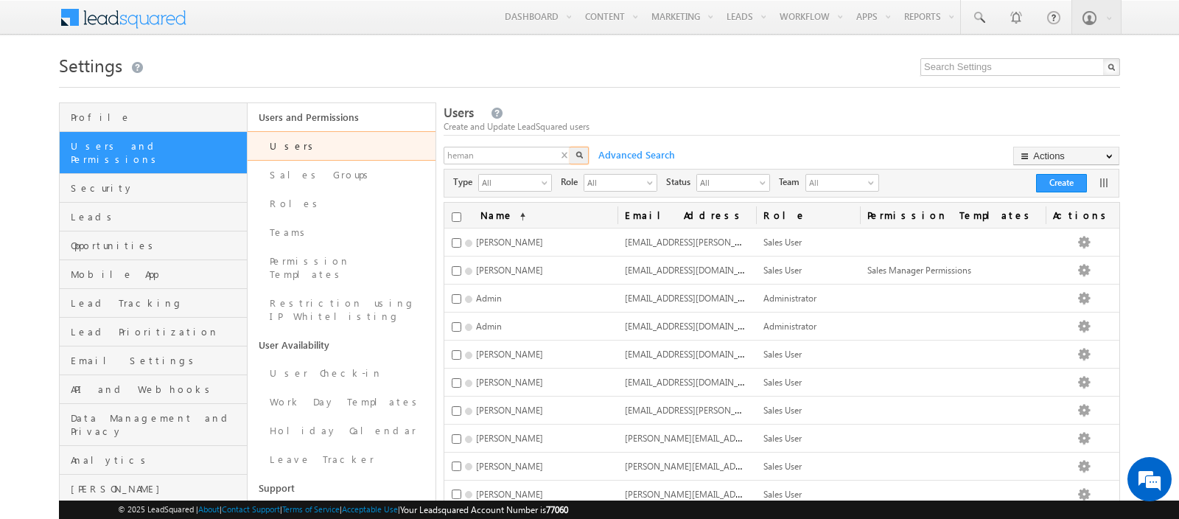
click at [576, 162] on button "button" at bounding box center [579, 156] width 19 height 18
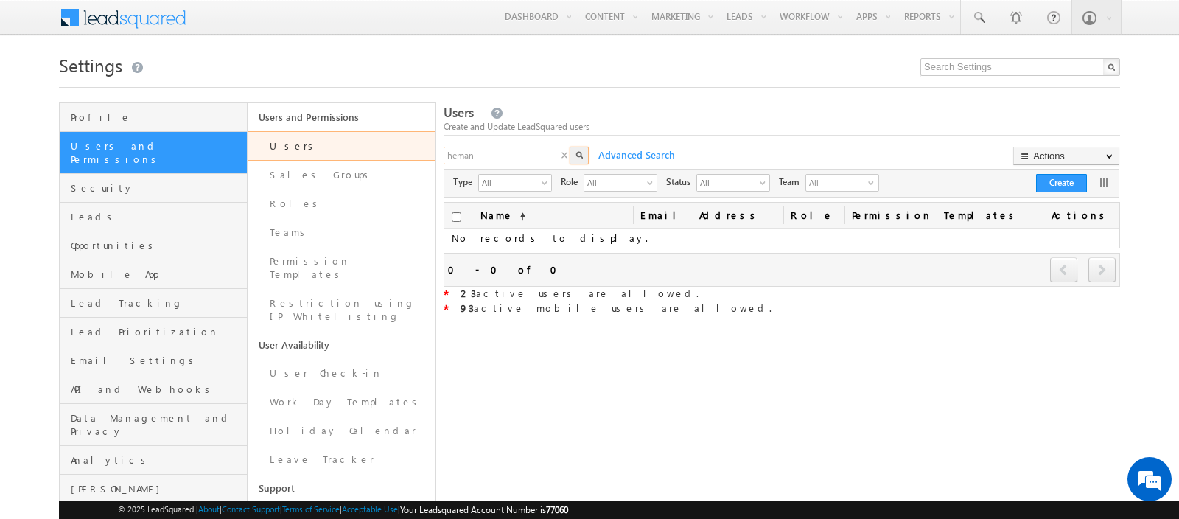
click at [528, 162] on input "heman" at bounding box center [508, 156] width 128 height 18
click at [571, 164] on button "button" at bounding box center [579, 156] width 19 height 18
click at [531, 156] on input "hem" at bounding box center [508, 156] width 128 height 18
click at [578, 159] on button "button" at bounding box center [579, 156] width 19 height 18
click at [521, 154] on input "he" at bounding box center [508, 156] width 128 height 18
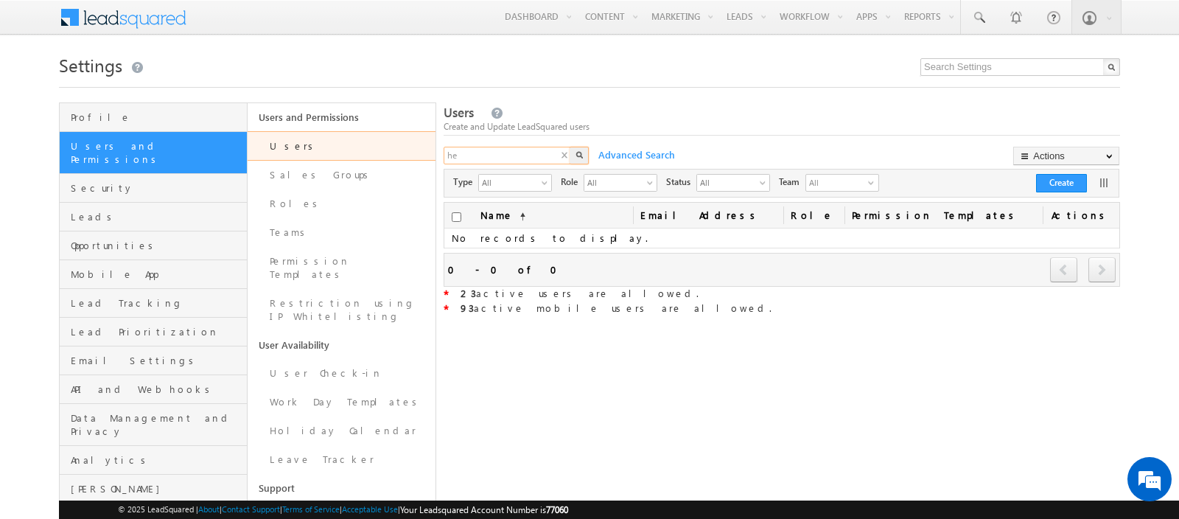
type input "h"
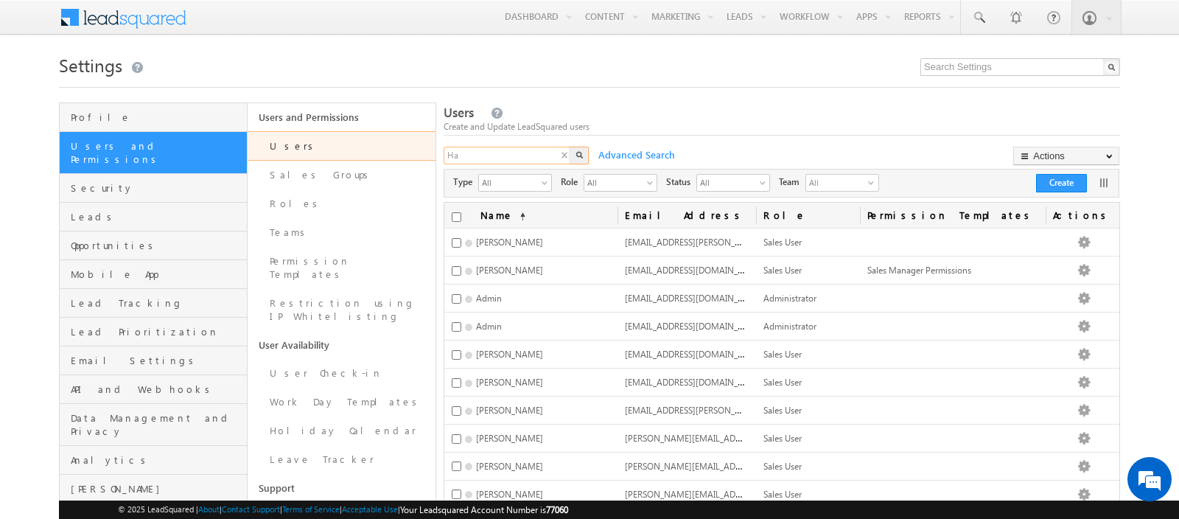
type input "H"
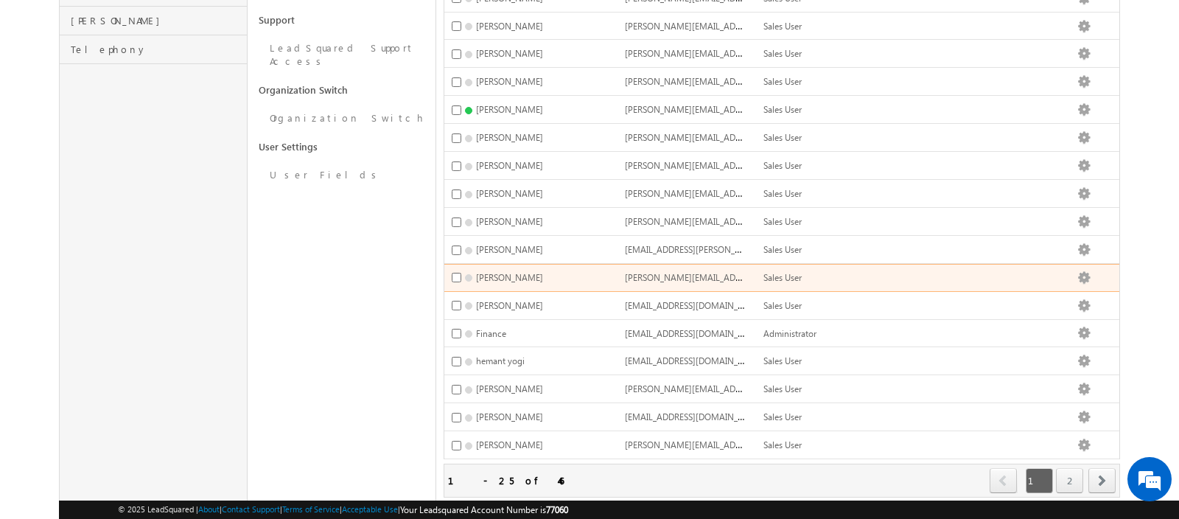
scroll to position [497, 0]
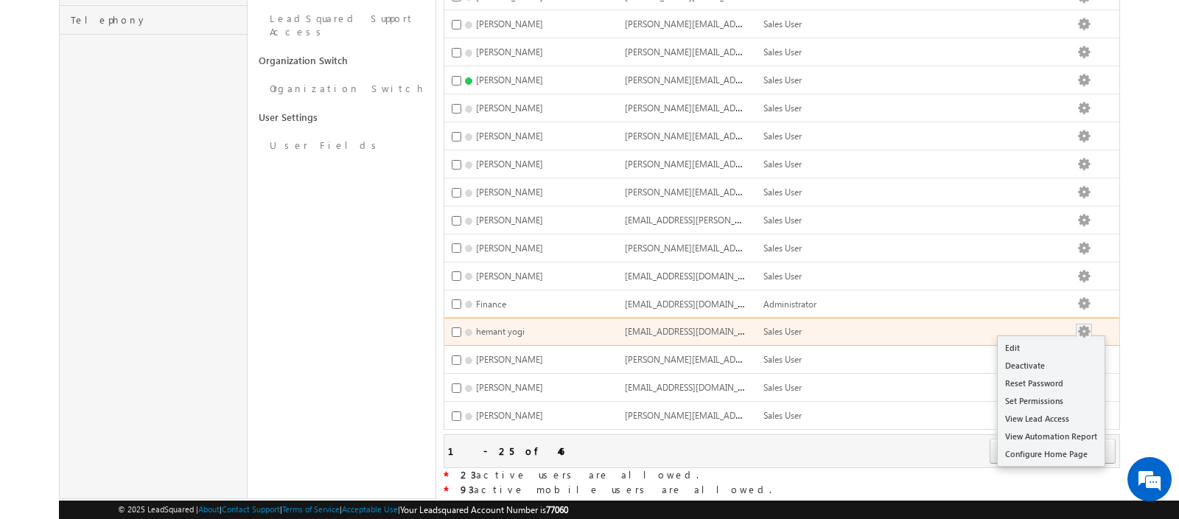
click at [1091, 324] on button "button" at bounding box center [1084, 331] width 15 height 15
click at [1050, 339] on link "Edit" at bounding box center [1051, 348] width 107 height 18
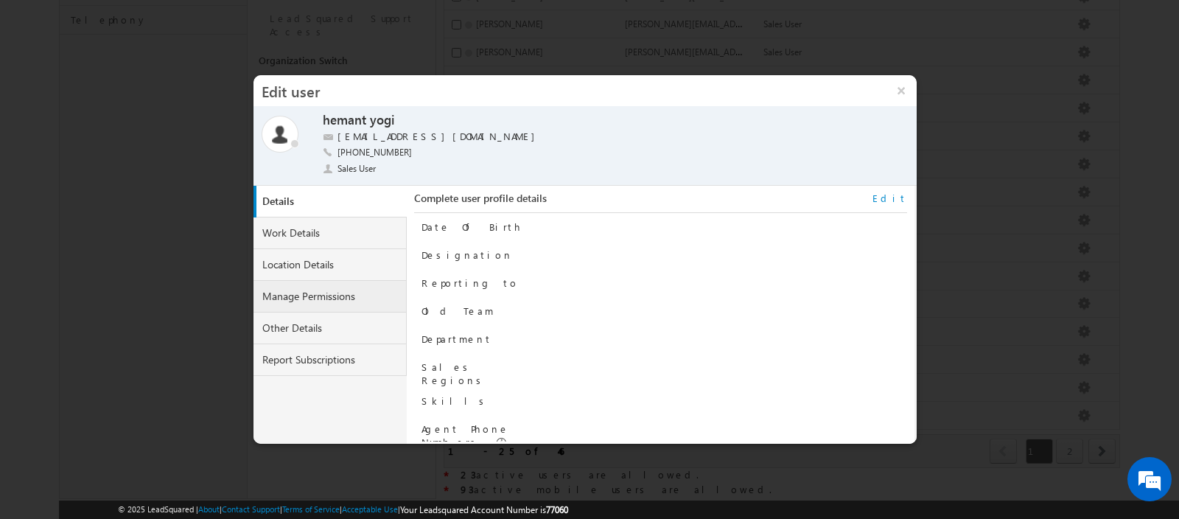
click at [321, 301] on link "Manage Permissions" at bounding box center [329, 297] width 153 height 32
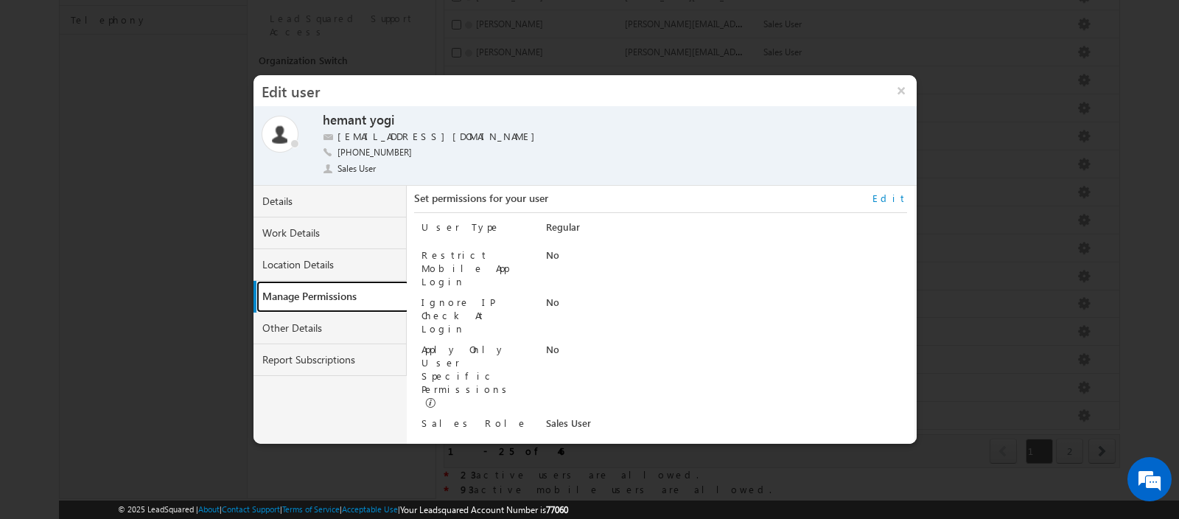
scroll to position [11, 0]
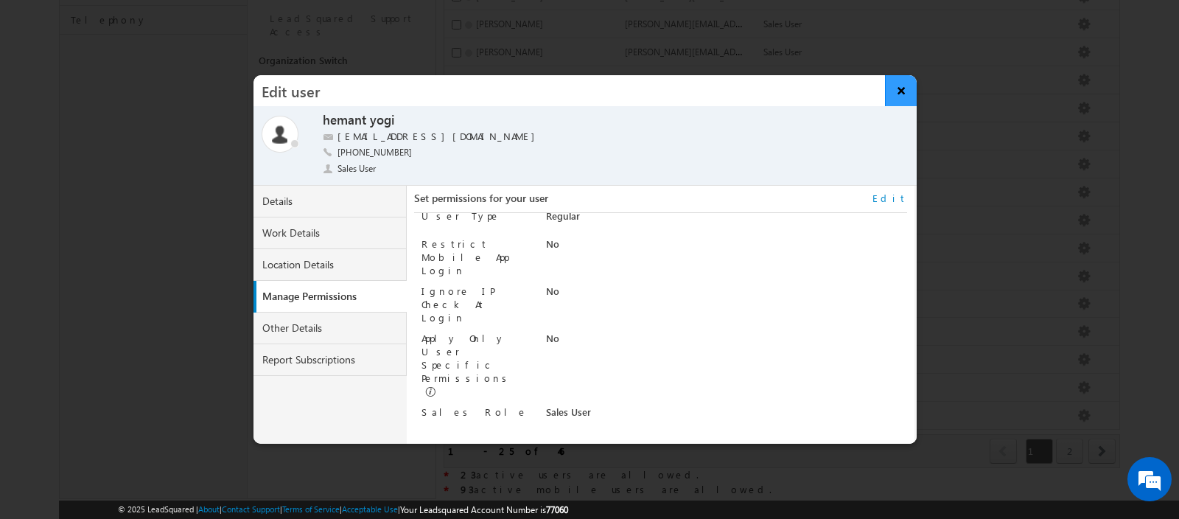
click at [899, 91] on button "×" at bounding box center [901, 90] width 32 height 31
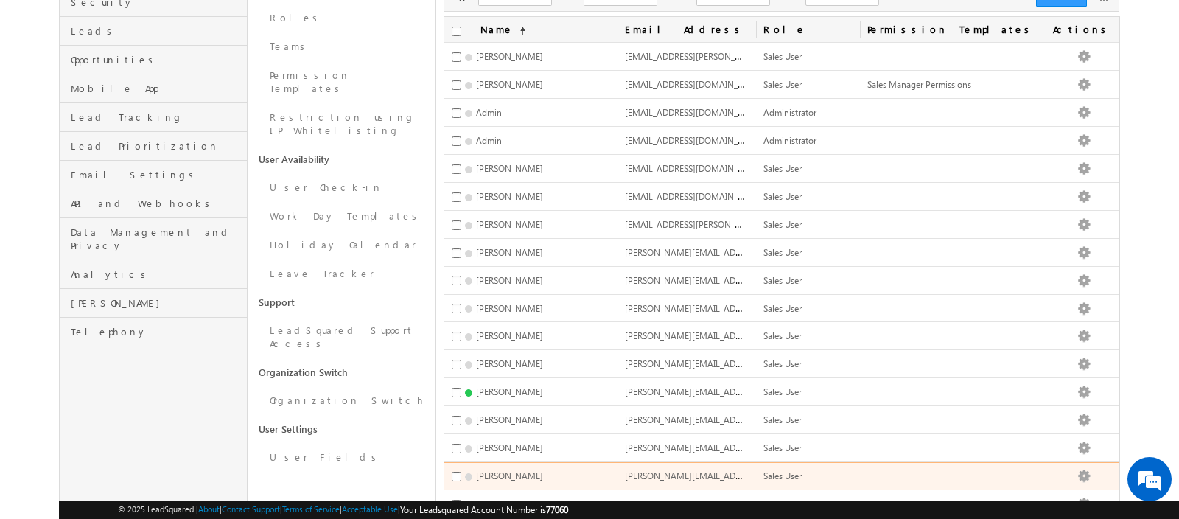
scroll to position [0, 0]
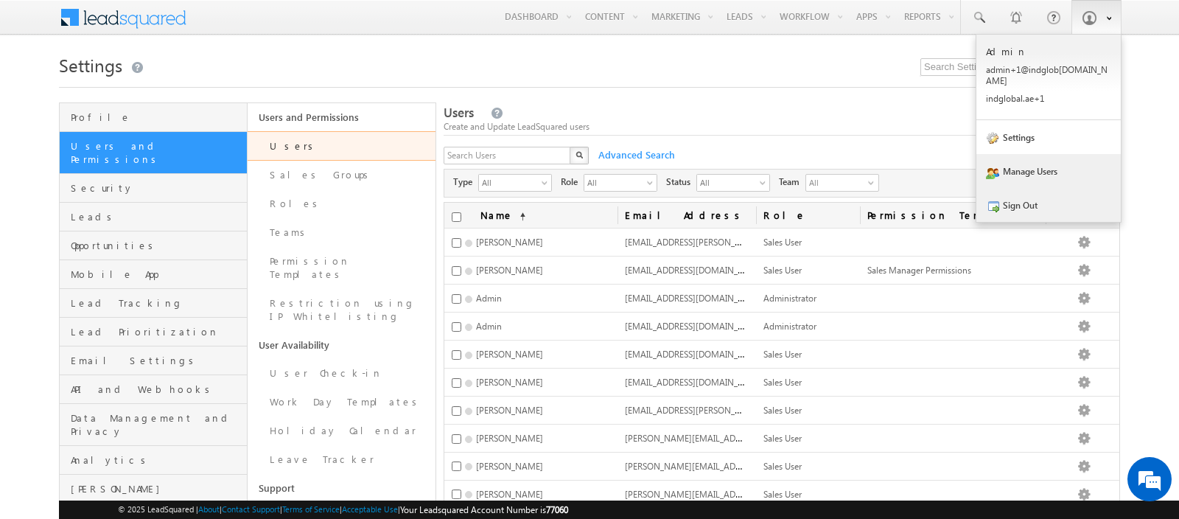
click at [1021, 200] on link "Sign Out" at bounding box center [1048, 205] width 144 height 34
click at [1016, 197] on link "Sign Out" at bounding box center [1048, 205] width 144 height 34
click at [1005, 192] on link "Sign Out" at bounding box center [1048, 205] width 144 height 34
